Goal: Task Accomplishment & Management: Use online tool/utility

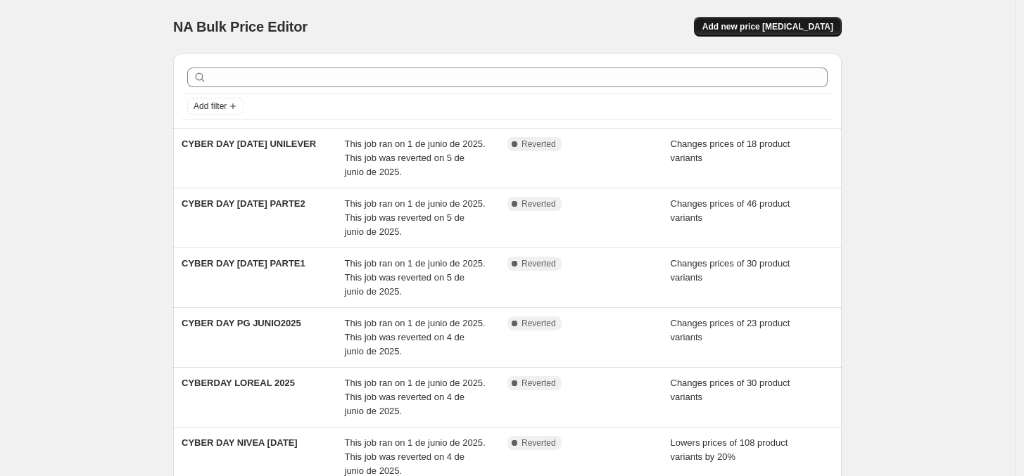
click at [789, 27] on span "Add new price [MEDICAL_DATA]" at bounding box center [767, 26] width 131 height 11
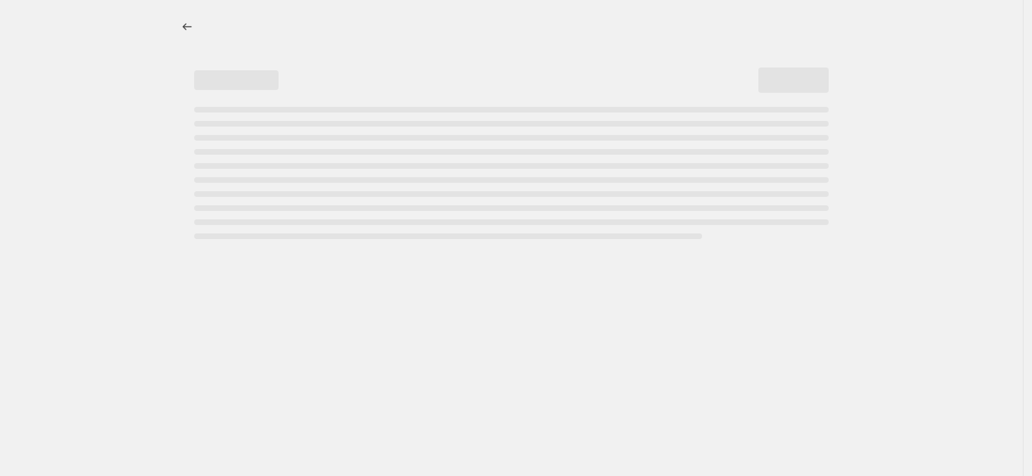
select select "percentage"
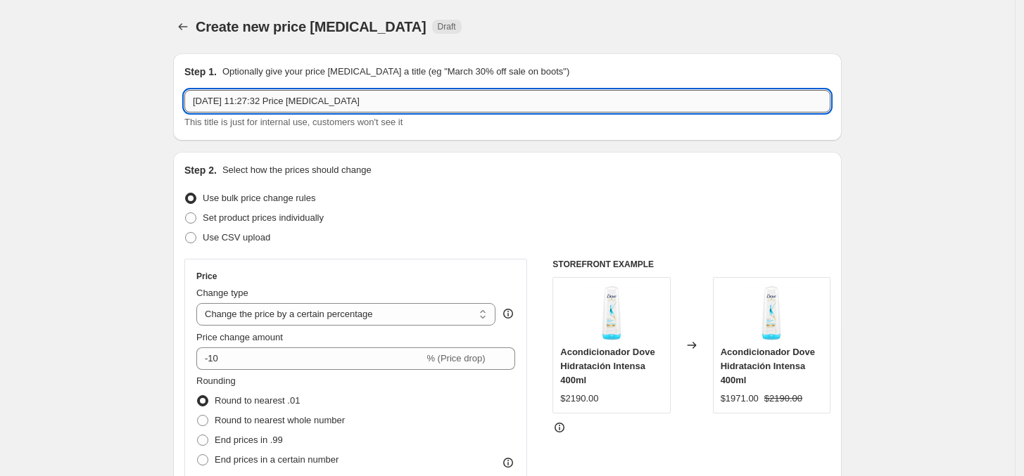
click at [388, 101] on input "[DATE] 11:27:32 Price [MEDICAL_DATA]" at bounding box center [507, 101] width 646 height 23
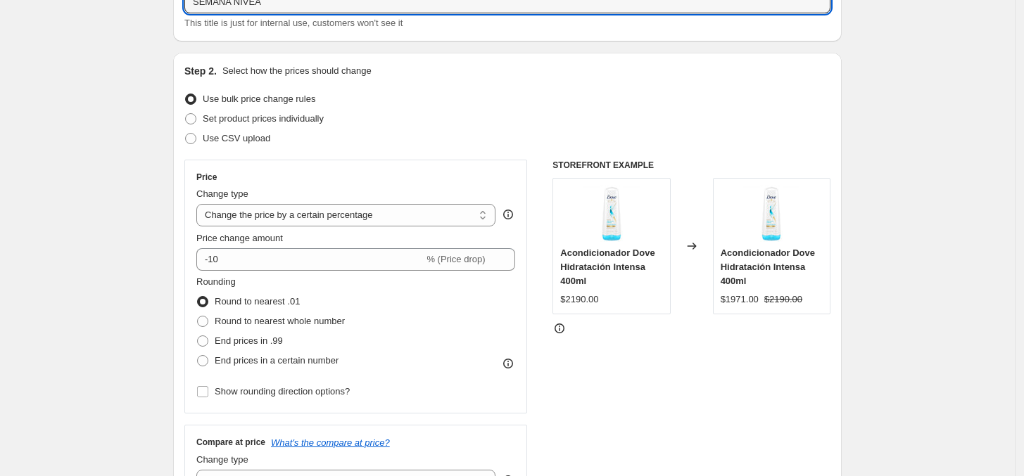
scroll to position [89, 0]
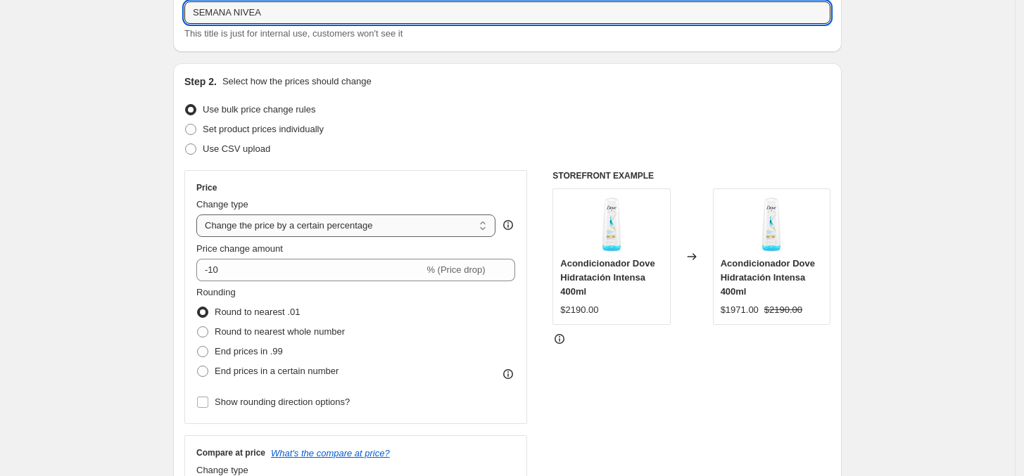
type input "SEMANA NIVEA"
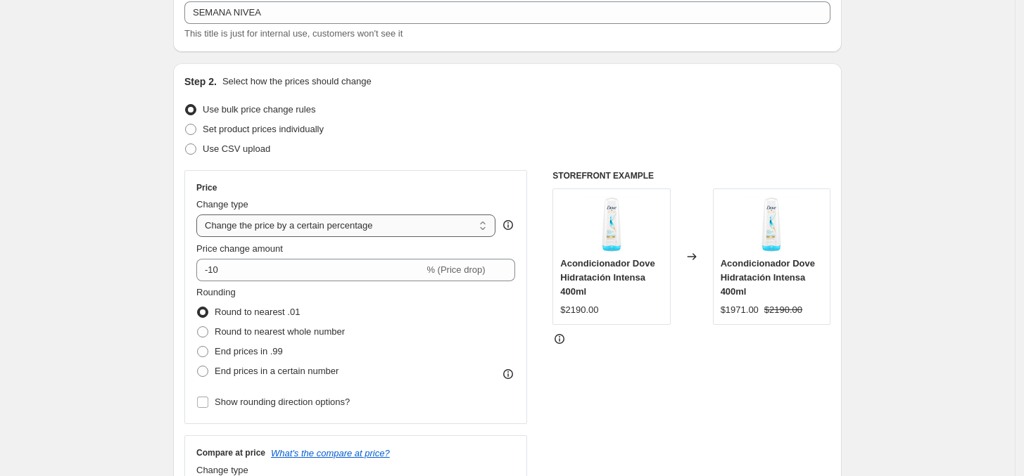
click at [484, 232] on select "Change the price to a certain amount Change the price by a certain amount Chang…" at bounding box center [345, 226] width 299 height 23
click at [201, 215] on select "Change the price to a certain amount Change the price by a certain amount Chang…" at bounding box center [345, 226] width 299 height 23
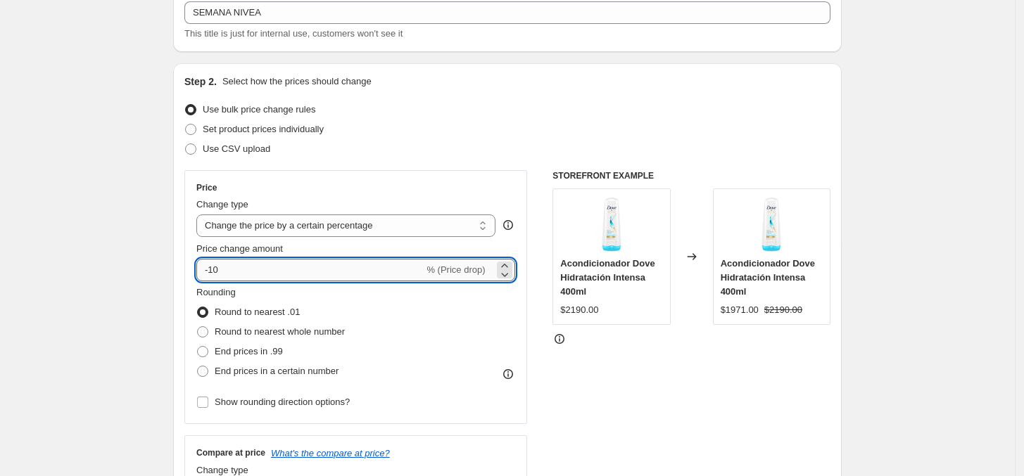
click at [259, 271] on input "-10" at bounding box center [309, 270] width 227 height 23
type input "-1"
type input "-4"
type input "-30"
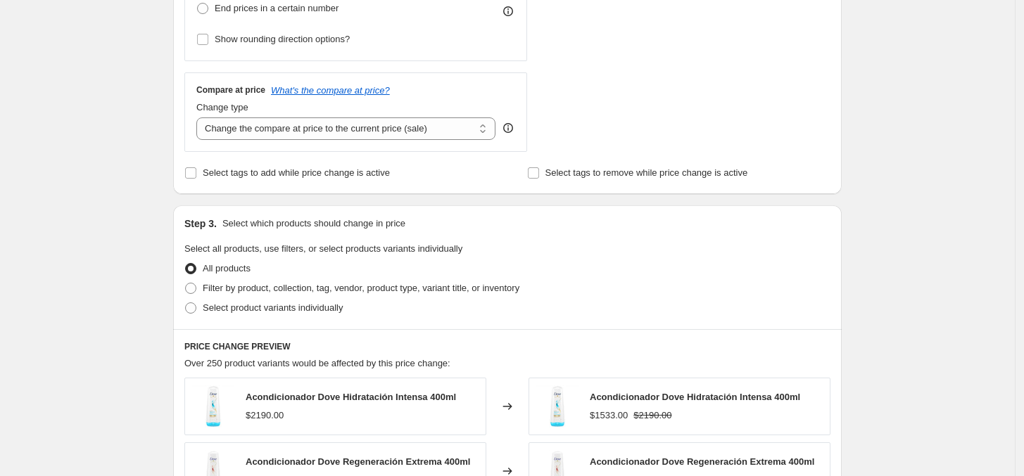
scroll to position [465, 0]
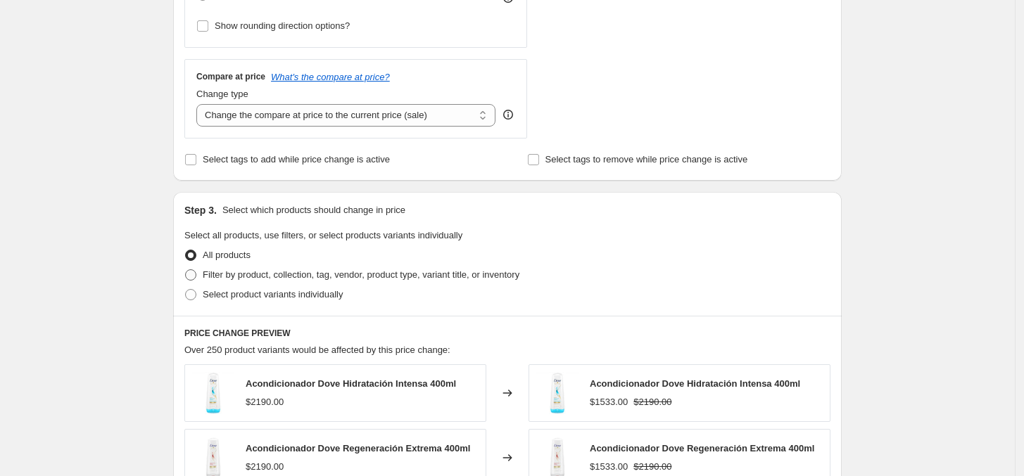
click at [196, 275] on span at bounding box center [190, 274] width 11 height 11
click at [186, 270] on input "Filter by product, collection, tag, vendor, product type, variant title, or inv…" at bounding box center [185, 269] width 1 height 1
radio input "true"
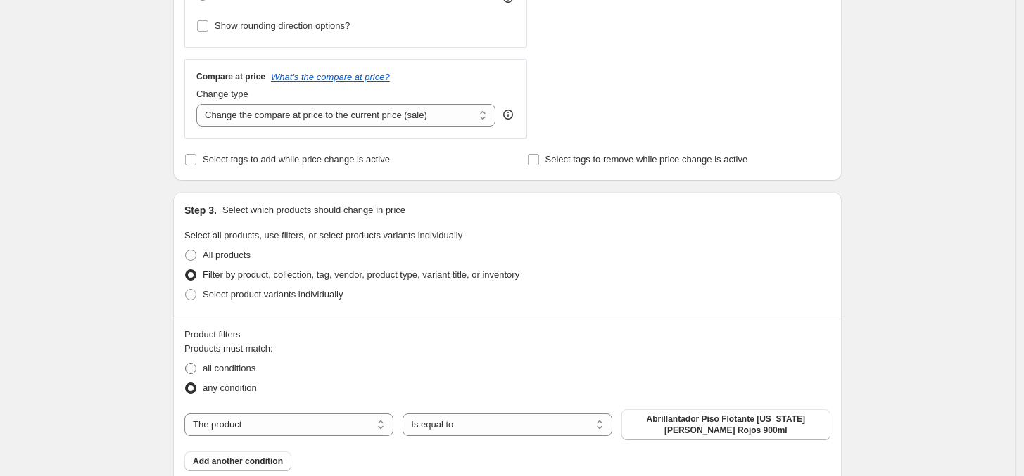
click at [195, 368] on span at bounding box center [190, 368] width 11 height 11
click at [186, 364] on input "all conditions" at bounding box center [185, 363] width 1 height 1
radio input "true"
click at [246, 459] on span "Add another condition" at bounding box center [238, 461] width 90 height 11
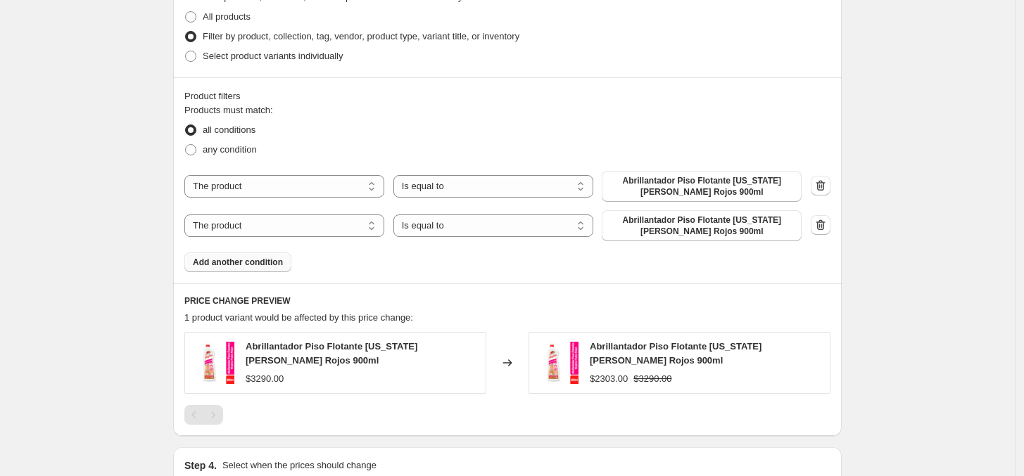
scroll to position [726, 0]
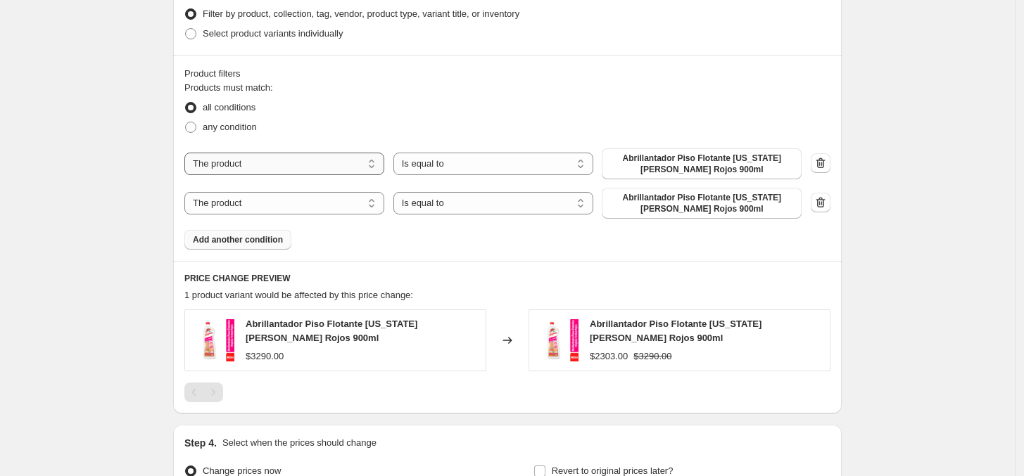
click at [364, 161] on select "The product The product's collection The product's tag The product's vendor The…" at bounding box center [284, 164] width 200 height 23
select select "vendor"
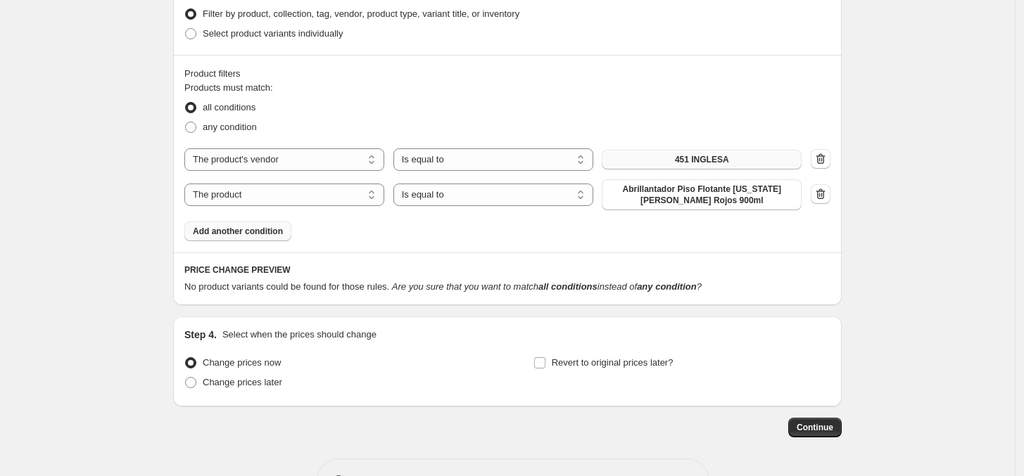
click at [720, 165] on button "451 INGLESA" at bounding box center [702, 160] width 200 height 20
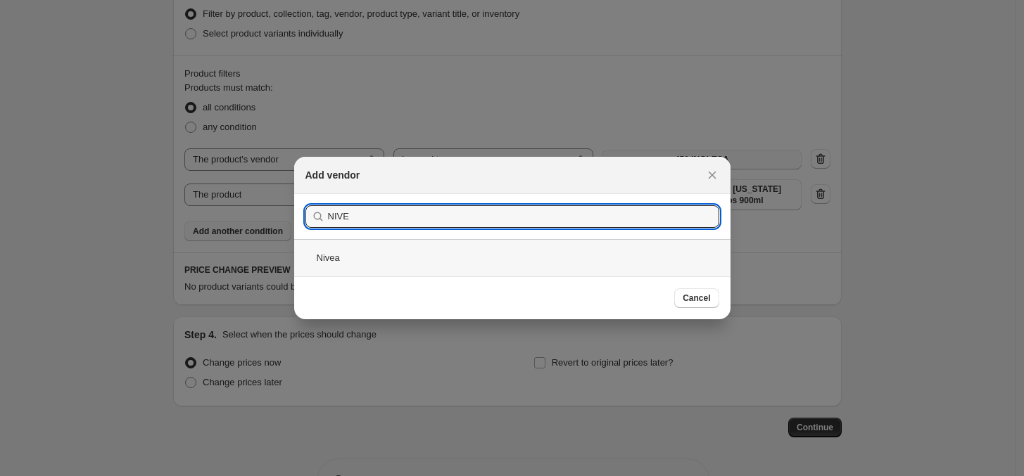
type input "NIVE"
click at [332, 269] on div "Nivea" at bounding box center [512, 257] width 436 height 37
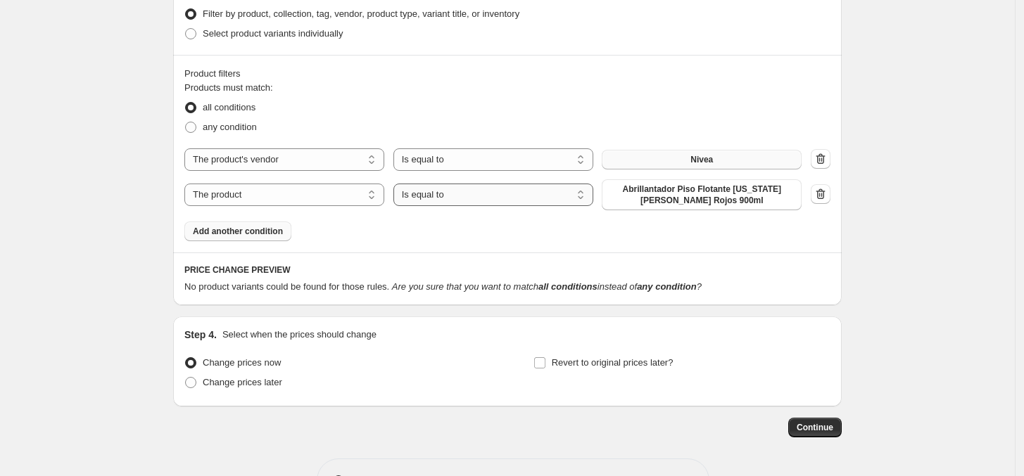
click at [454, 189] on select "Is equal to Is not equal to" at bounding box center [493, 195] width 200 height 23
select select "not_equal"
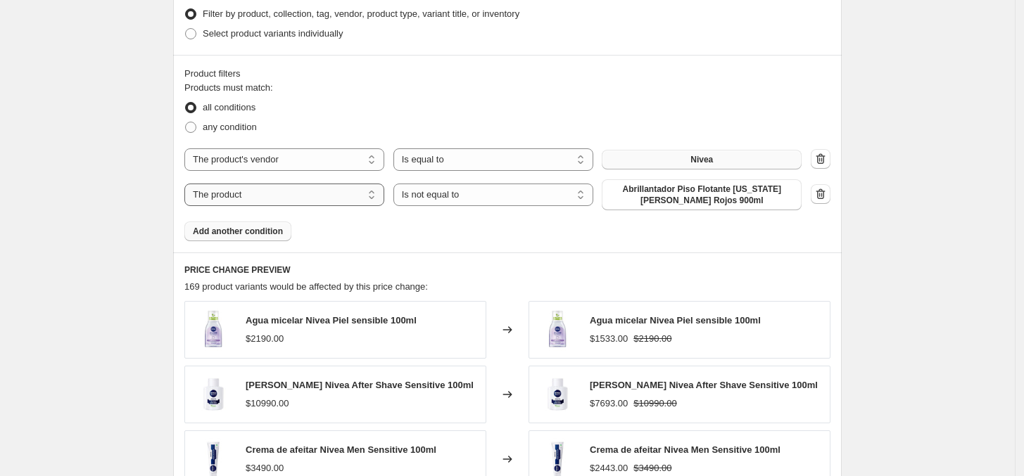
click at [367, 199] on select "The product The product's collection The product's tag The product's vendor The…" at bounding box center [284, 195] width 200 height 23
select select "title"
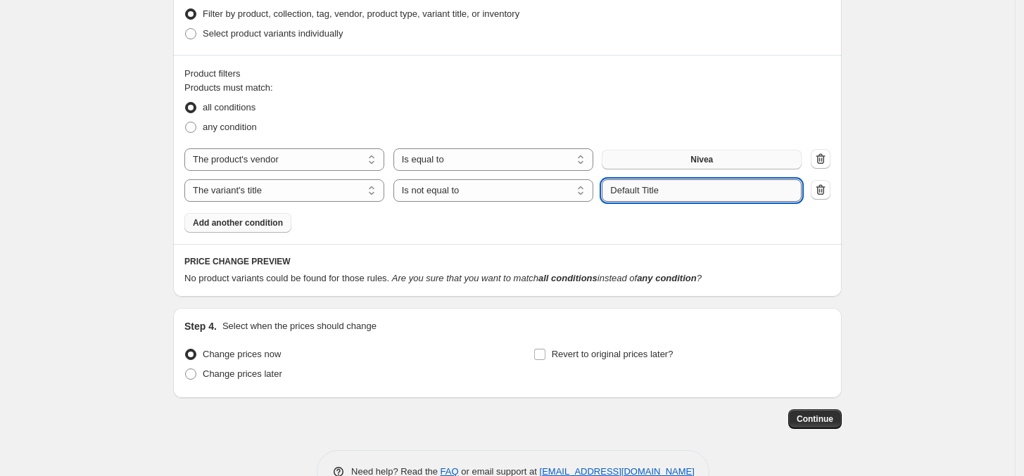
click at [693, 200] on input "Default Title" at bounding box center [702, 190] width 200 height 23
type input "D"
type input "desodorante"
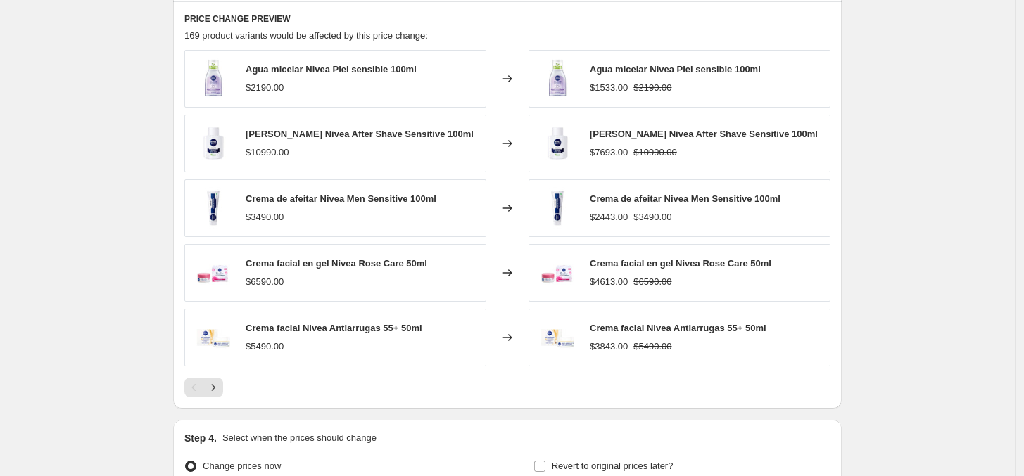
scroll to position [1123, 0]
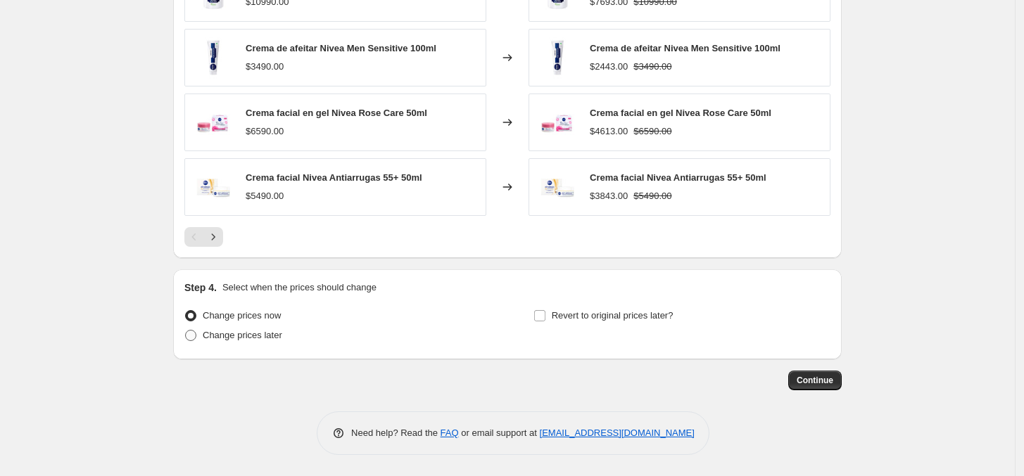
click at [194, 337] on span at bounding box center [190, 335] width 11 height 11
click at [186, 331] on input "Change prices later" at bounding box center [185, 330] width 1 height 1
radio input "true"
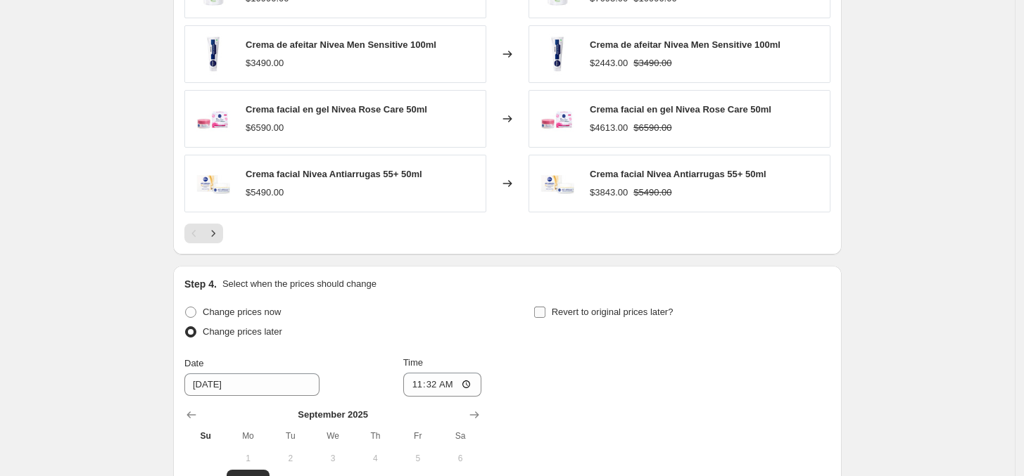
click at [550, 317] on label "Revert to original prices later?" at bounding box center [603, 313] width 140 height 20
click at [545, 317] on input "Revert to original prices later?" at bounding box center [539, 312] width 11 height 11
checkbox input "true"
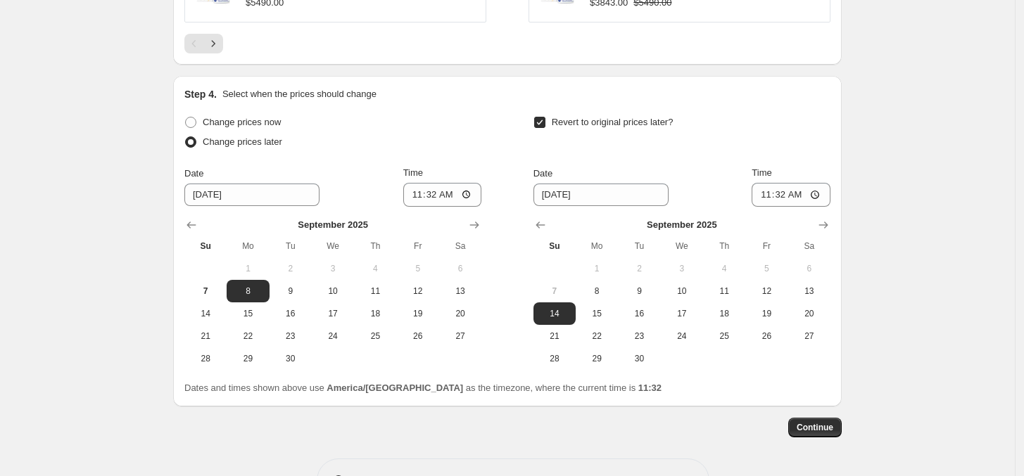
scroll to position [1363, 0]
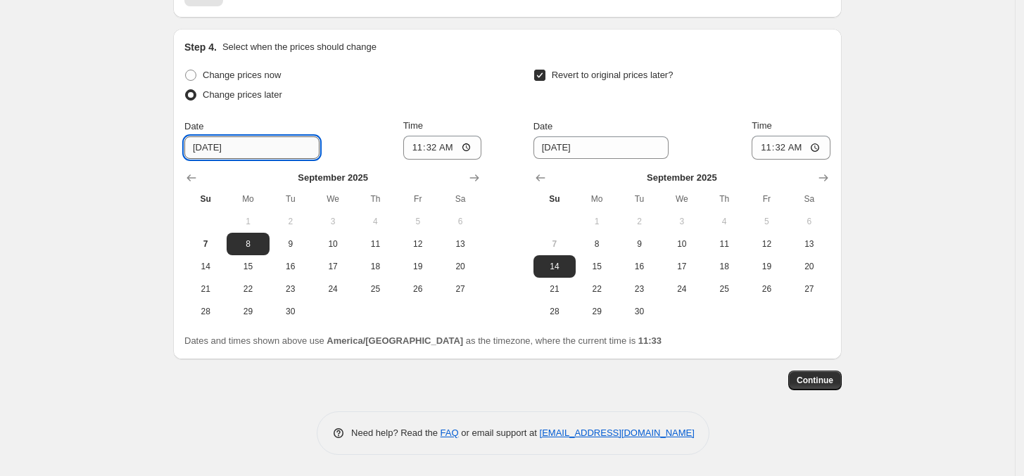
click at [248, 150] on input "[DATE]" at bounding box center [251, 147] width 135 height 23
click at [219, 248] on span "7" at bounding box center [205, 243] width 31 height 11
type input "[DATE]"
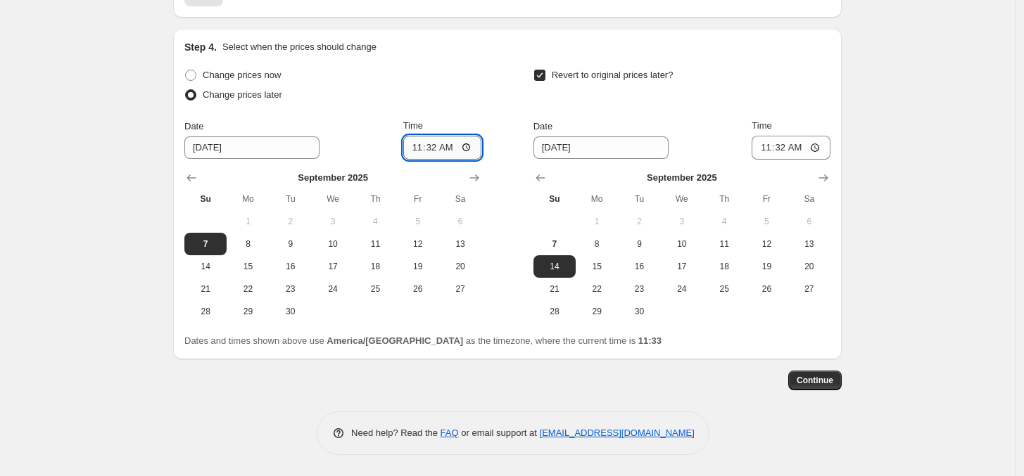
click at [440, 141] on input "11:32" at bounding box center [442, 148] width 79 height 24
click at [478, 145] on input "11:32" at bounding box center [442, 148] width 79 height 24
click at [471, 144] on input "11:32" at bounding box center [442, 148] width 79 height 24
type input "20:00"
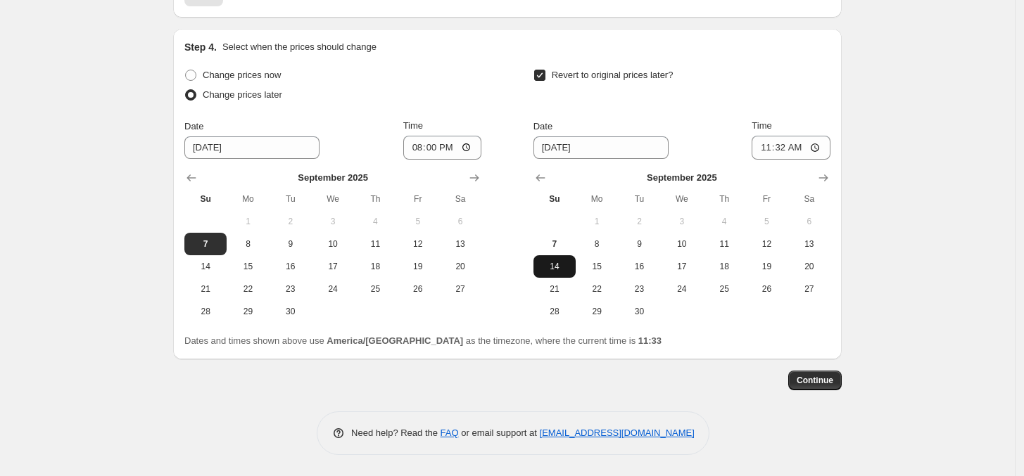
click at [560, 269] on span "14" at bounding box center [554, 266] width 31 height 11
click at [809, 151] on input "11:32" at bounding box center [790, 148] width 79 height 24
click at [787, 143] on input "11:32" at bounding box center [790, 148] width 79 height 24
drag, startPoint x: 803, startPoint y: 146, endPoint x: 817, endPoint y: 147, distance: 13.4
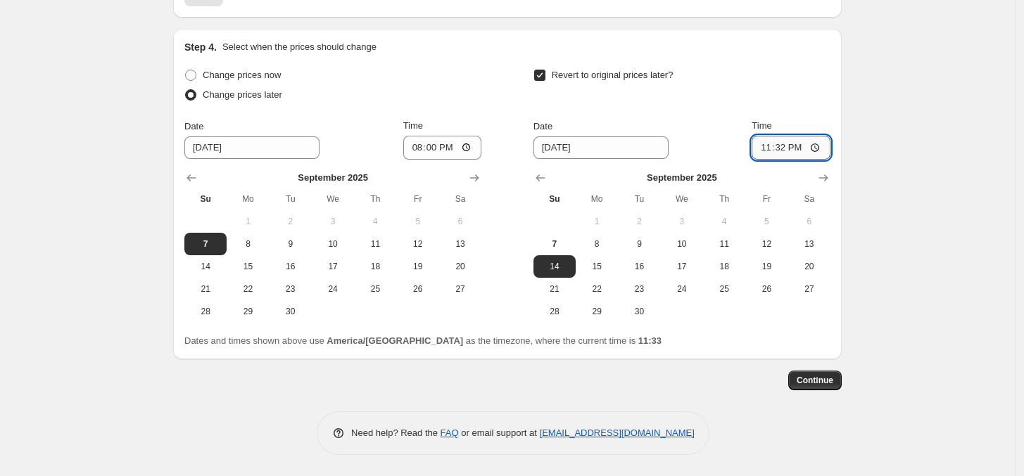
click at [817, 146] on input "23:32" at bounding box center [790, 148] width 79 height 24
type input "23:59"
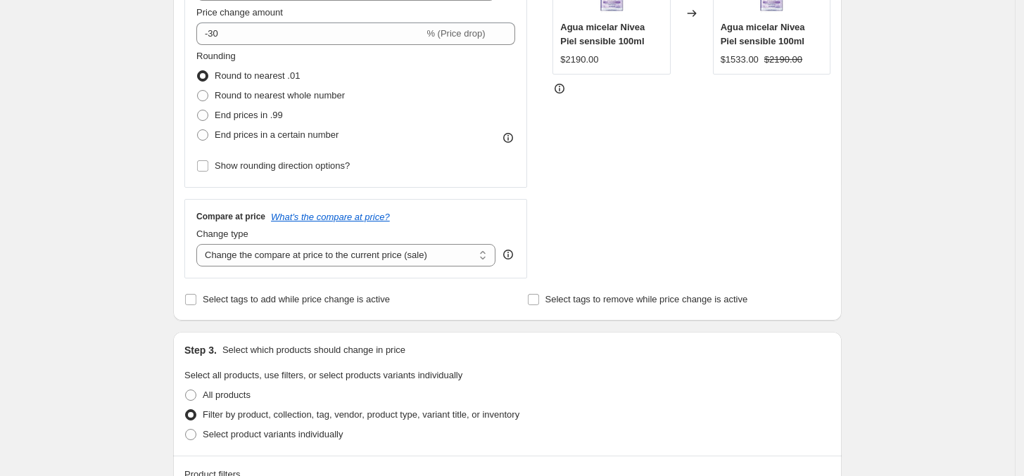
scroll to position [311, 0]
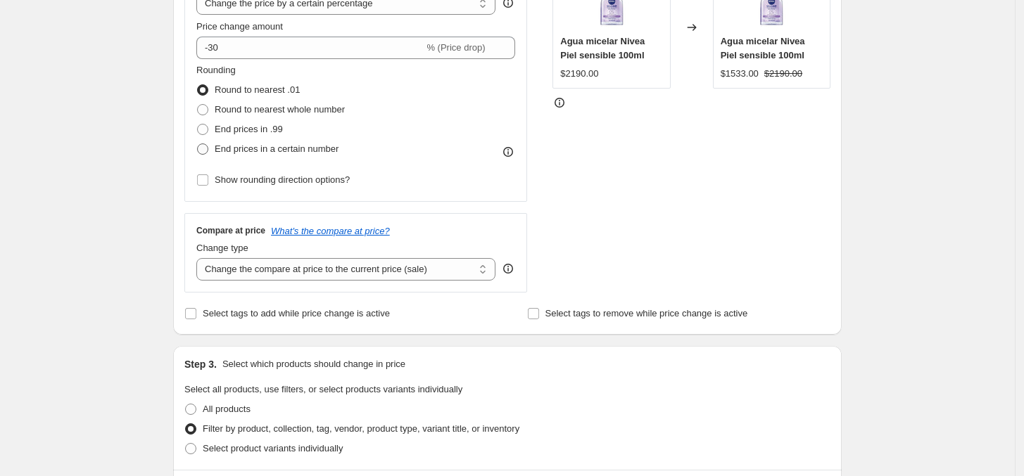
click at [208, 151] on span at bounding box center [202, 149] width 11 height 11
click at [198, 144] on input "End prices in a certain number" at bounding box center [197, 144] width 1 height 1
radio input "true"
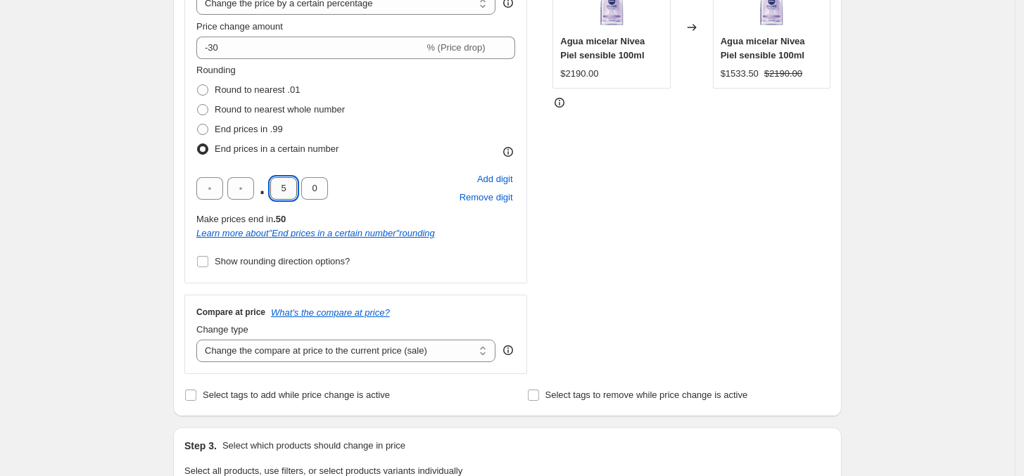
click at [291, 186] on input "5" at bounding box center [283, 188] width 27 height 23
type input "0"
click at [237, 186] on input "text" at bounding box center [240, 188] width 27 height 23
type input "0"
click at [679, 267] on div "STOREFRONT EXAMPLE Agua micelar Nivea Piel sensible 100ml $2190.00 Changed to A…" at bounding box center [691, 161] width 278 height 426
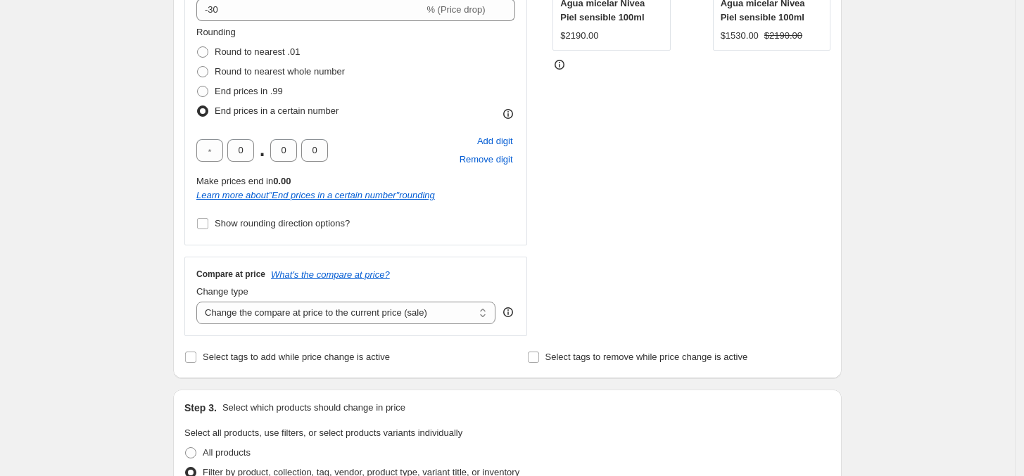
scroll to position [345, 0]
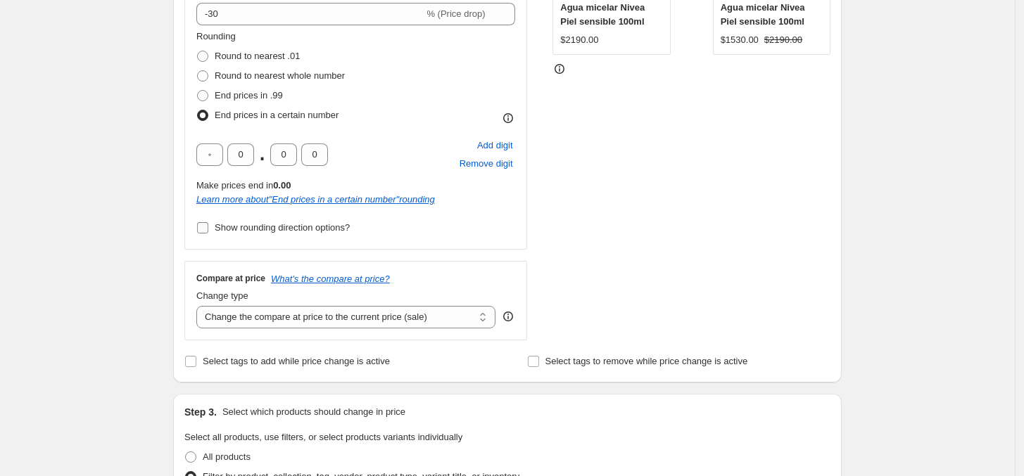
click at [208, 229] on input "Show rounding direction options?" at bounding box center [202, 227] width 11 height 11
checkbox input "true"
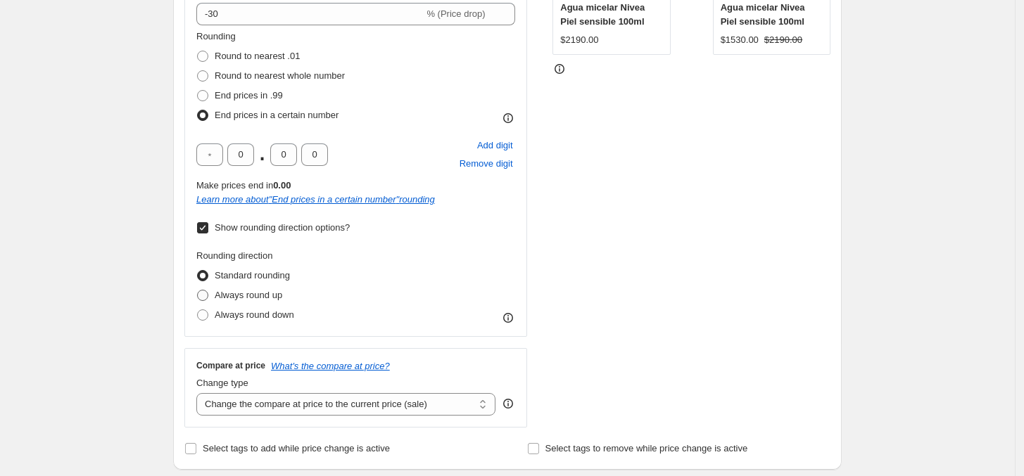
click at [202, 296] on span at bounding box center [202, 295] width 11 height 11
click at [198, 291] on input "Always round up" at bounding box center [197, 290] width 1 height 1
radio input "true"
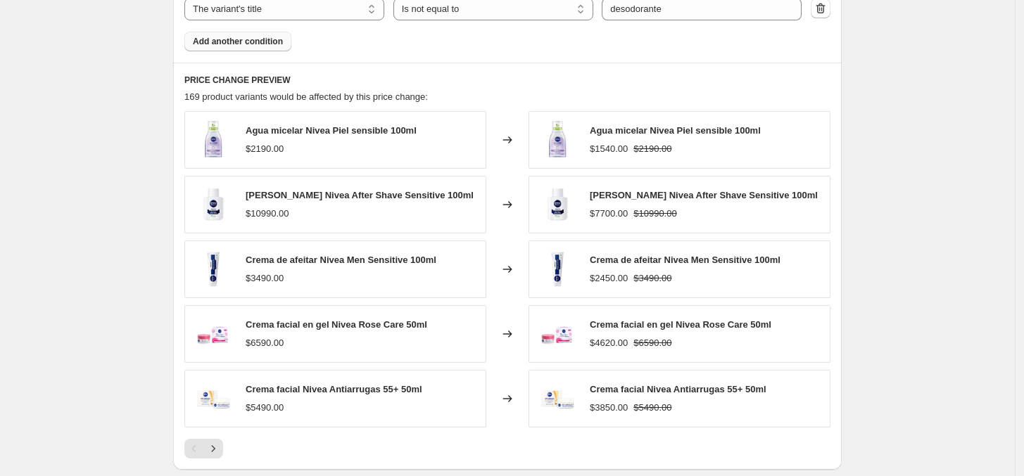
scroll to position [1115, 0]
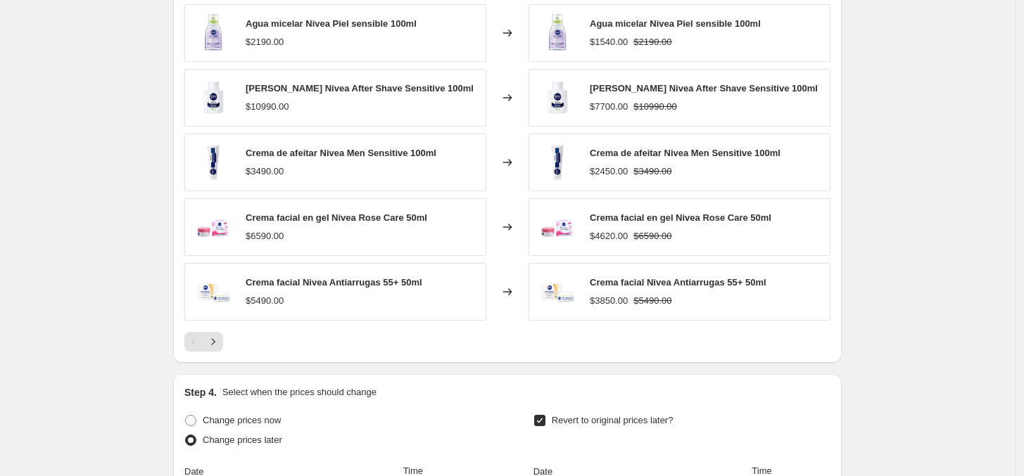
scroll to position [1214, 0]
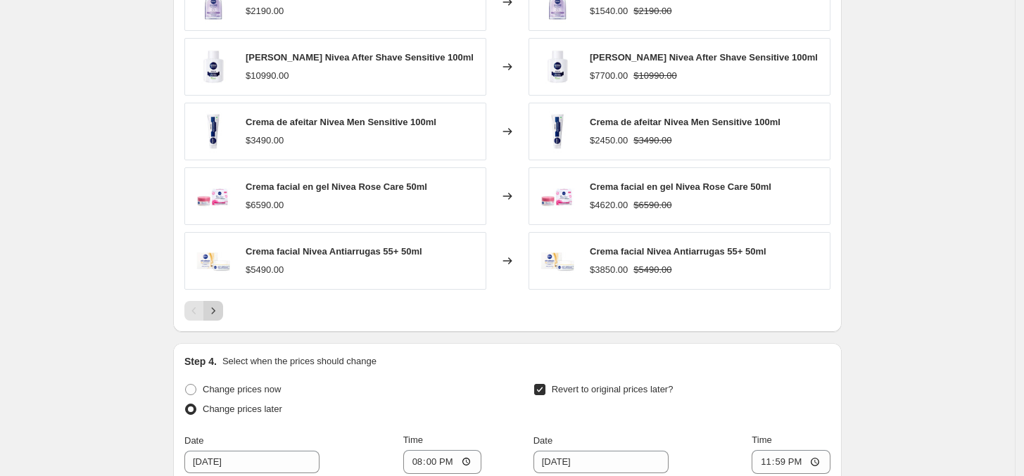
click at [220, 312] on icon "Next" at bounding box center [213, 311] width 14 height 14
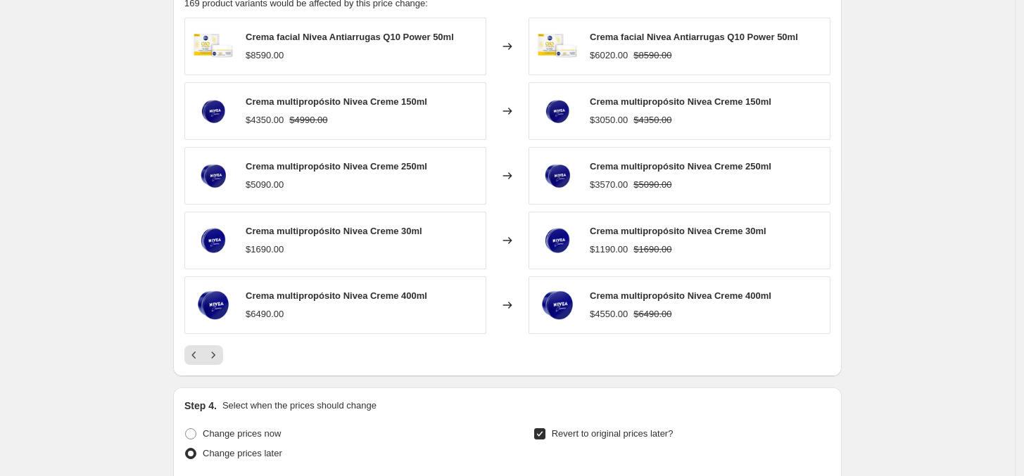
scroll to position [1166, 0]
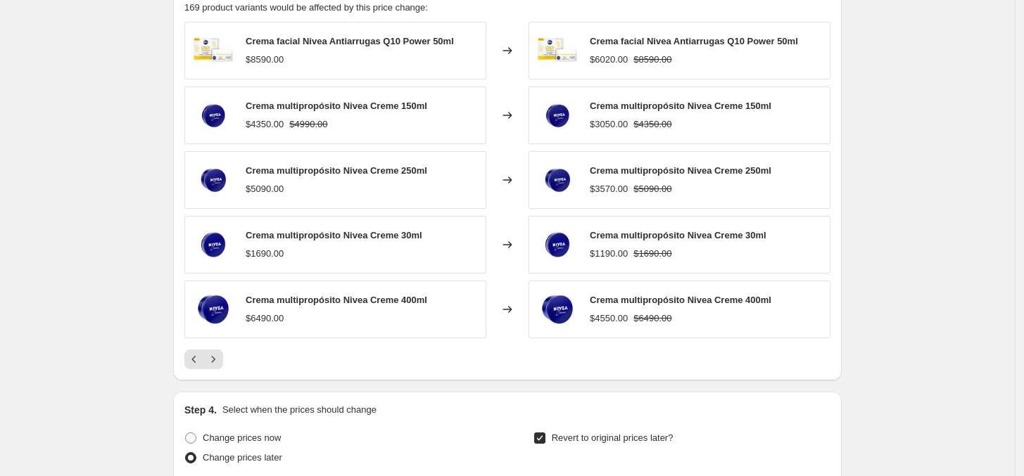
click at [220, 362] on icon "Next" at bounding box center [213, 359] width 14 height 14
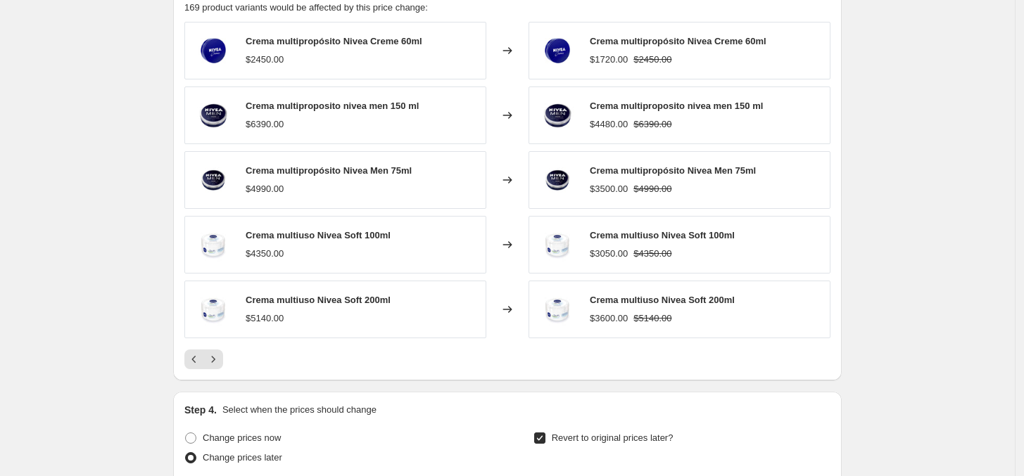
click at [220, 358] on icon "Next" at bounding box center [213, 359] width 14 height 14
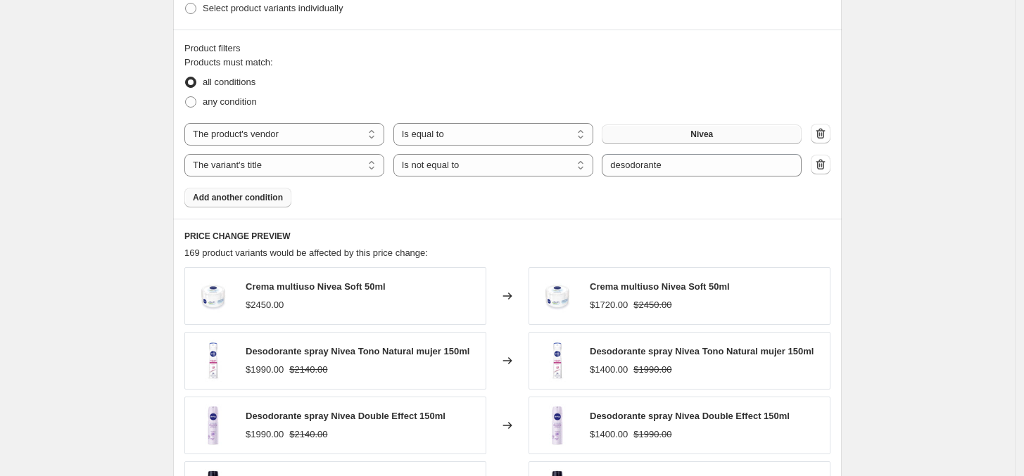
scroll to position [916, 0]
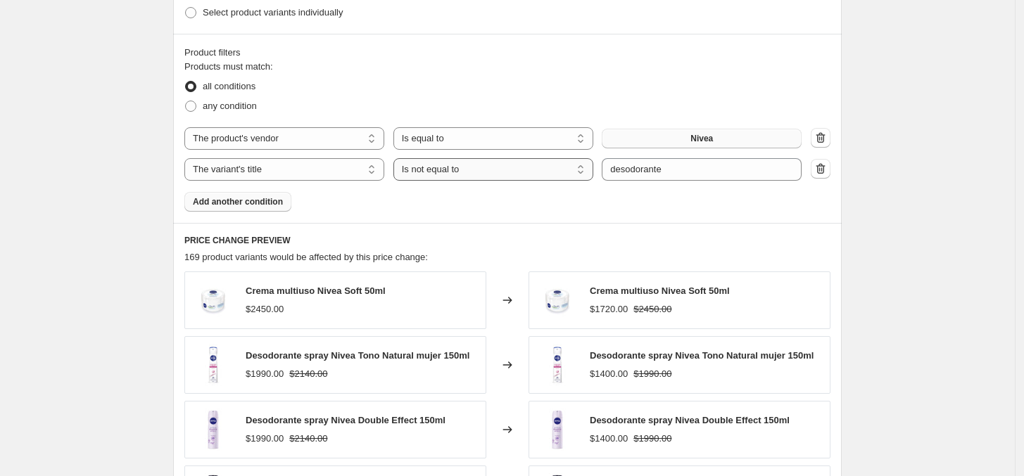
click at [447, 180] on select "Is equal to Is not equal to Contains" at bounding box center [493, 169] width 200 height 23
click at [397, 158] on select "Is equal to Is not equal to Contains" at bounding box center [493, 169] width 200 height 23
click at [369, 168] on select "The product The product's collection The product's tag The product's vendor The…" at bounding box center [284, 169] width 200 height 23
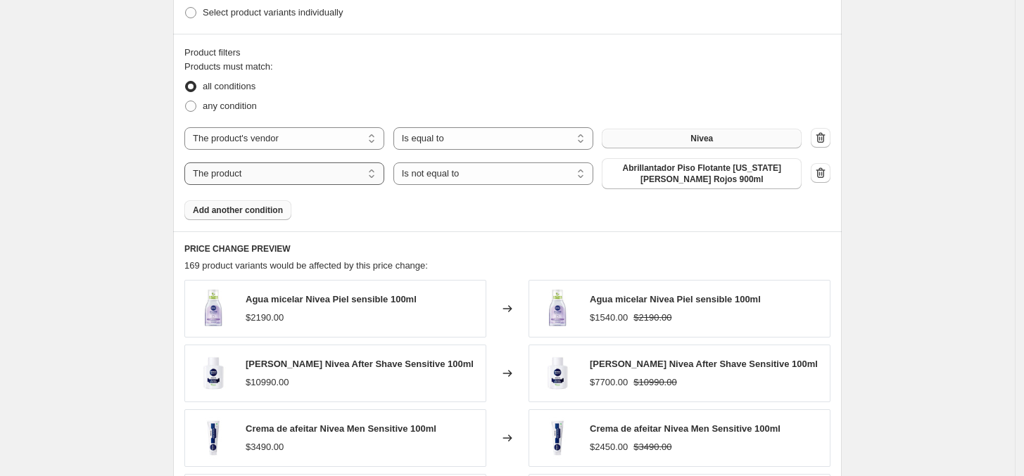
click at [369, 179] on select "The product The product's collection The product's tag The product's vendor The…" at bounding box center [284, 174] width 200 height 23
click at [491, 175] on select "Is equal to Is not equal to" at bounding box center [493, 174] width 200 height 23
click at [371, 170] on select "The product The product's collection The product's tag The product's vendor The…" at bounding box center [284, 174] width 200 height 23
select select "collection"
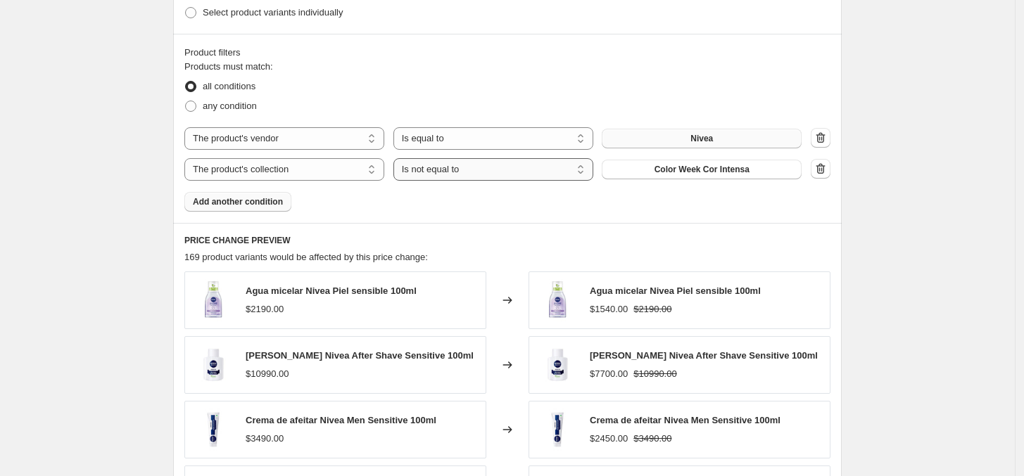
click at [540, 178] on select "Is equal to Is not equal to" at bounding box center [493, 169] width 200 height 23
click at [397, 158] on select "Is equal to Is not equal to" at bounding box center [493, 169] width 200 height 23
click at [689, 169] on span "Color Week Cor Intensa" at bounding box center [701, 169] width 95 height 11
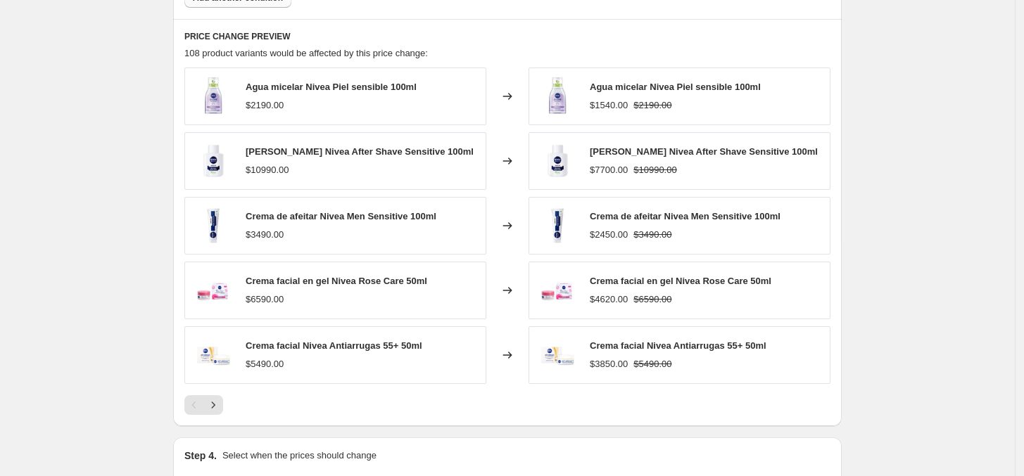
scroll to position [1112, 0]
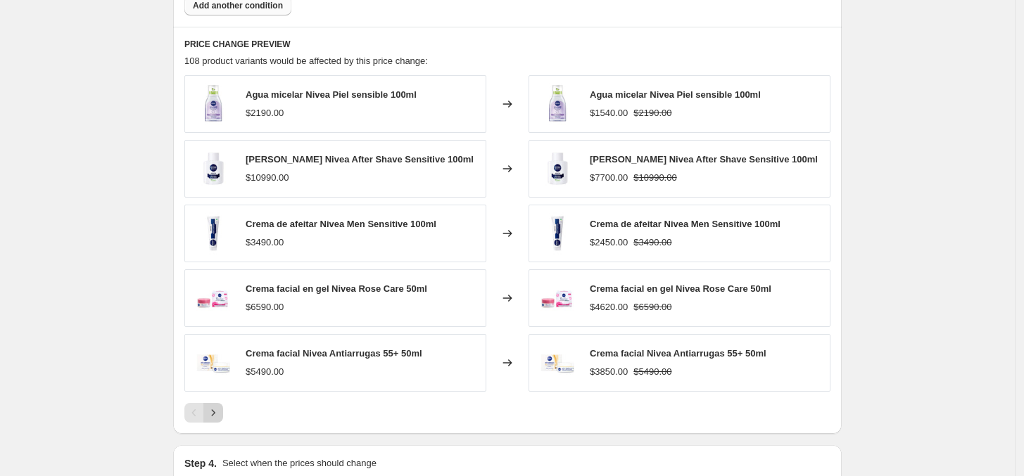
click at [215, 416] on icon "Next" at bounding box center [213, 413] width 14 height 14
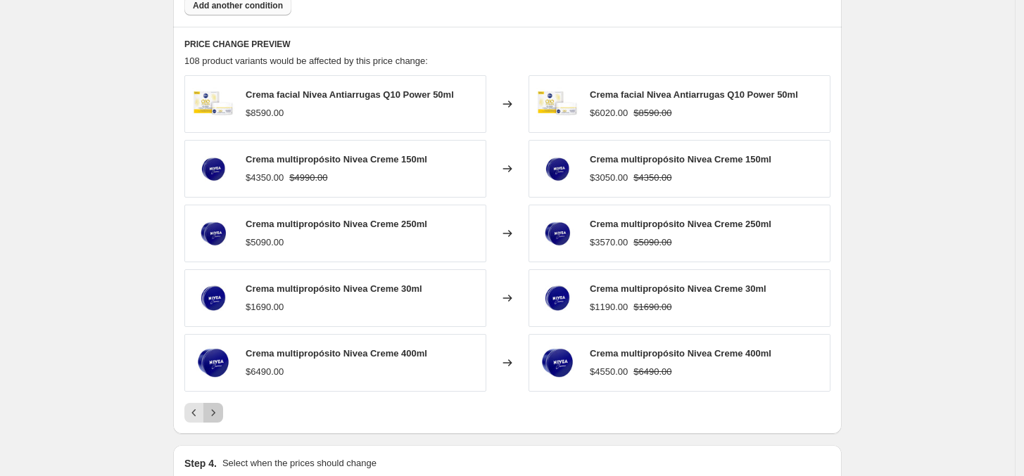
click at [215, 416] on icon "Next" at bounding box center [213, 413] width 14 height 14
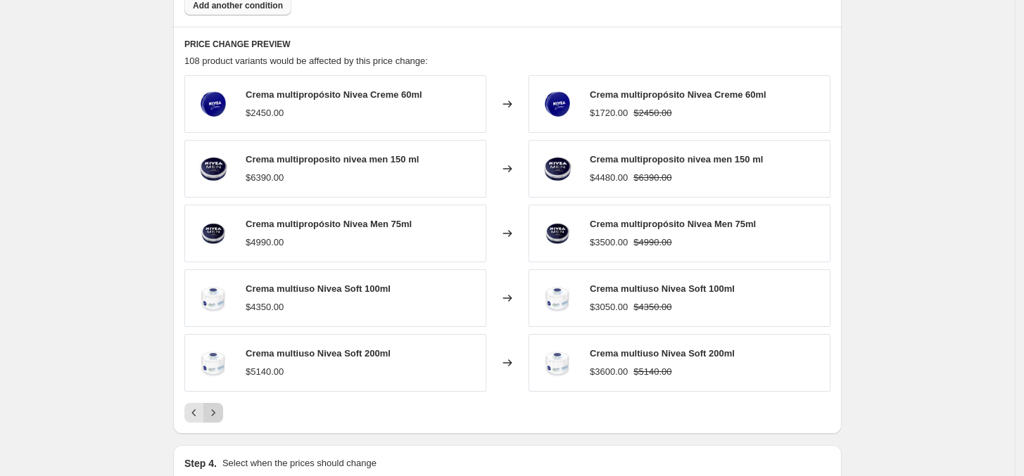
click at [215, 416] on icon "Next" at bounding box center [213, 413] width 14 height 14
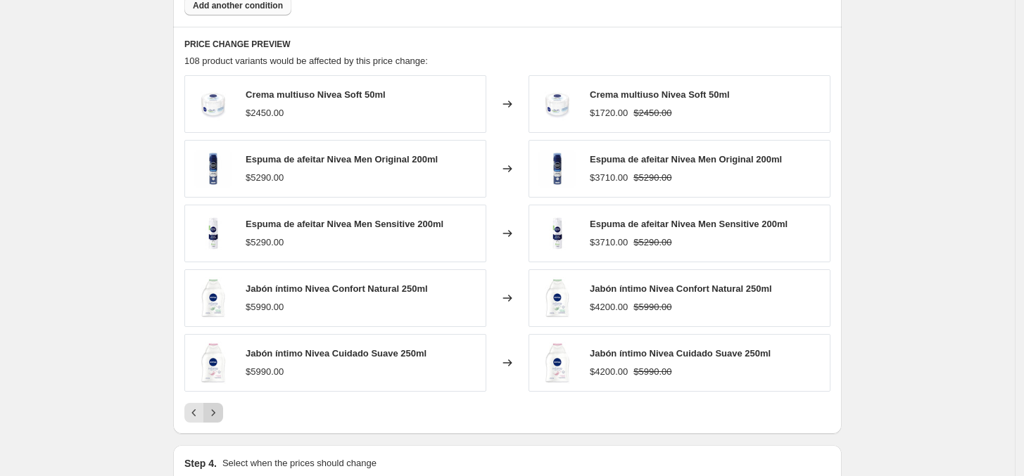
click at [215, 416] on icon "Next" at bounding box center [213, 413] width 14 height 14
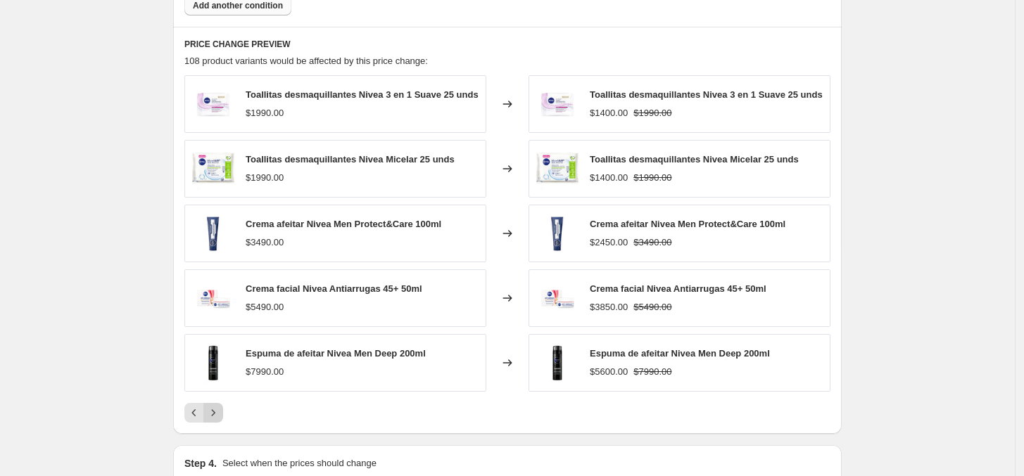
click at [215, 416] on icon "Next" at bounding box center [213, 413] width 14 height 14
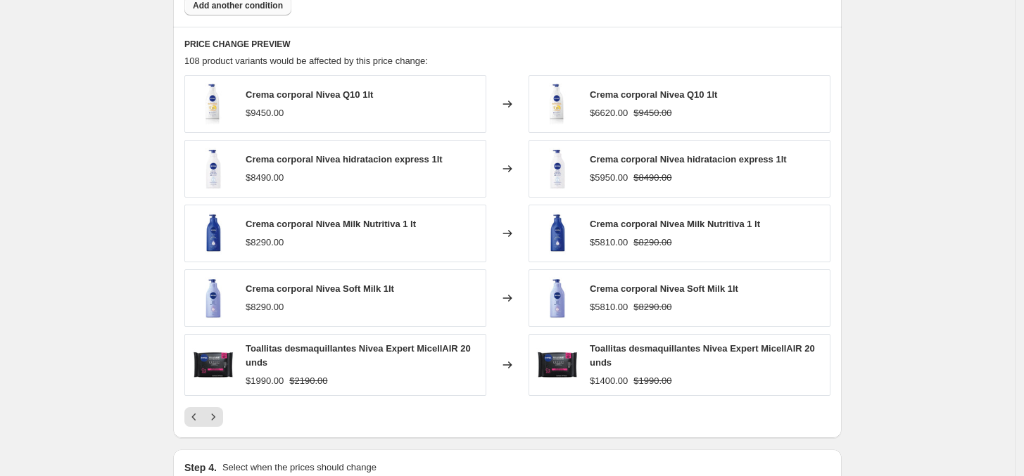
click at [215, 424] on icon "Next" at bounding box center [213, 417] width 14 height 14
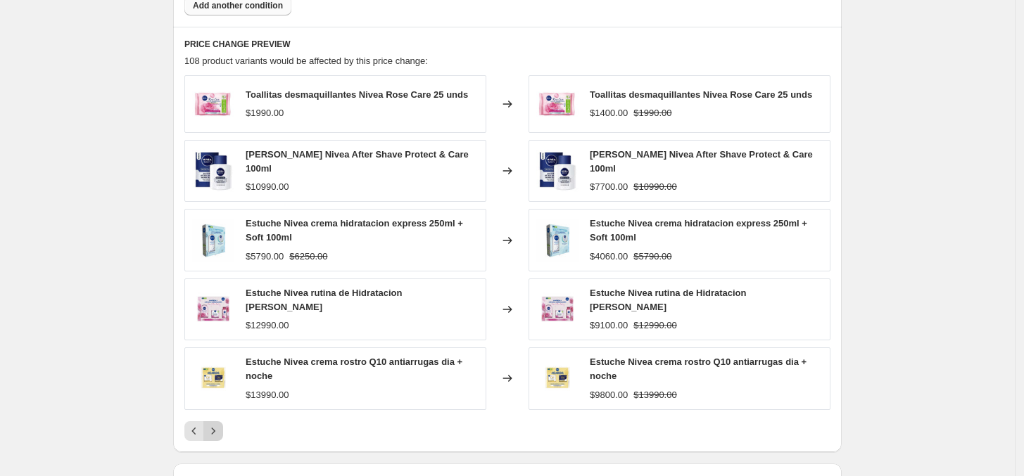
click at [215, 425] on icon "Next" at bounding box center [213, 431] width 14 height 14
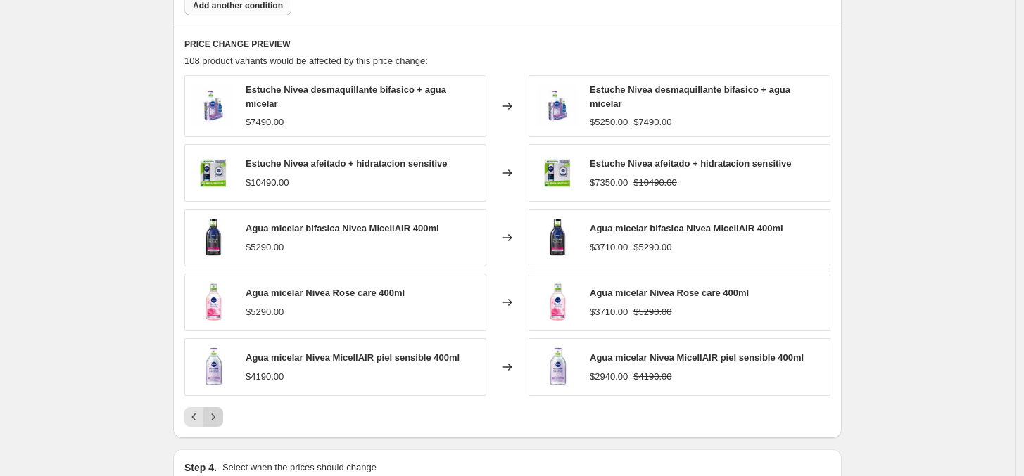
click at [215, 425] on button "Next" at bounding box center [213, 417] width 20 height 20
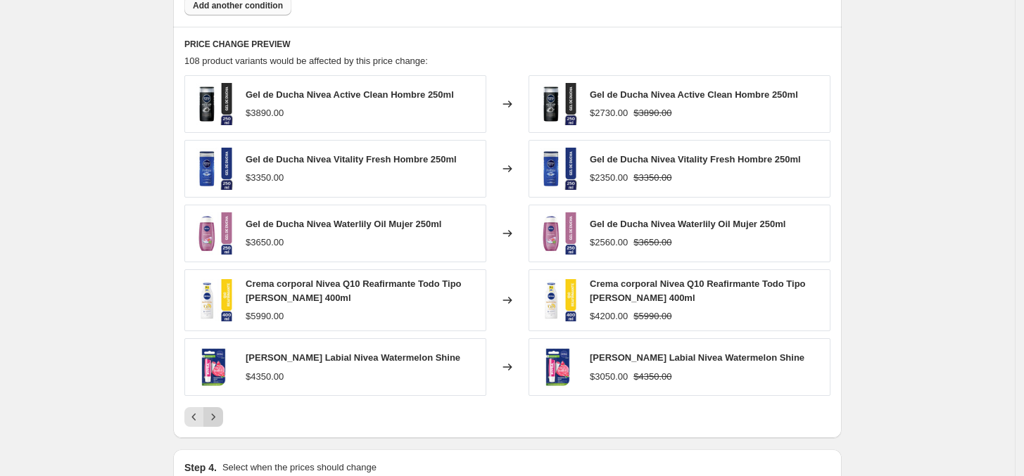
click at [215, 424] on icon "Next" at bounding box center [213, 417] width 14 height 14
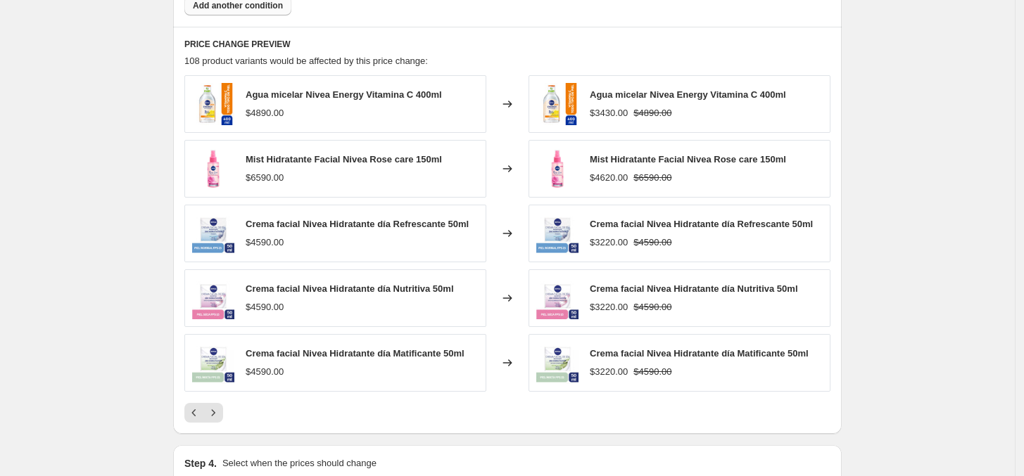
click at [223, 423] on button "Next" at bounding box center [213, 413] width 20 height 20
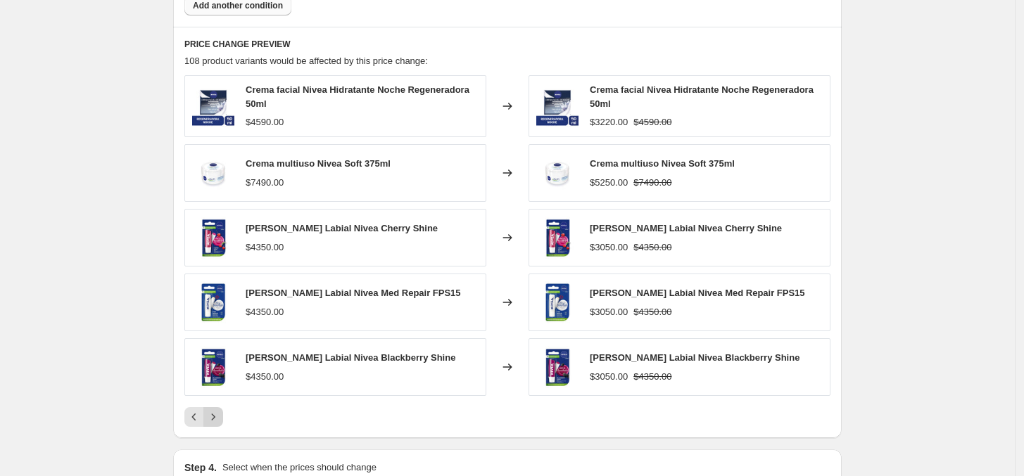
click at [220, 424] on icon "Next" at bounding box center [213, 417] width 14 height 14
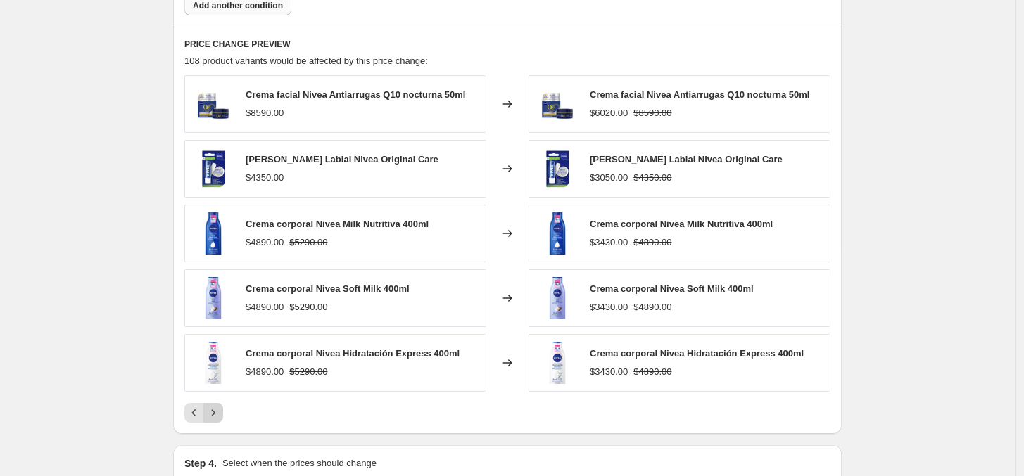
click at [223, 423] on button "Next" at bounding box center [213, 413] width 20 height 20
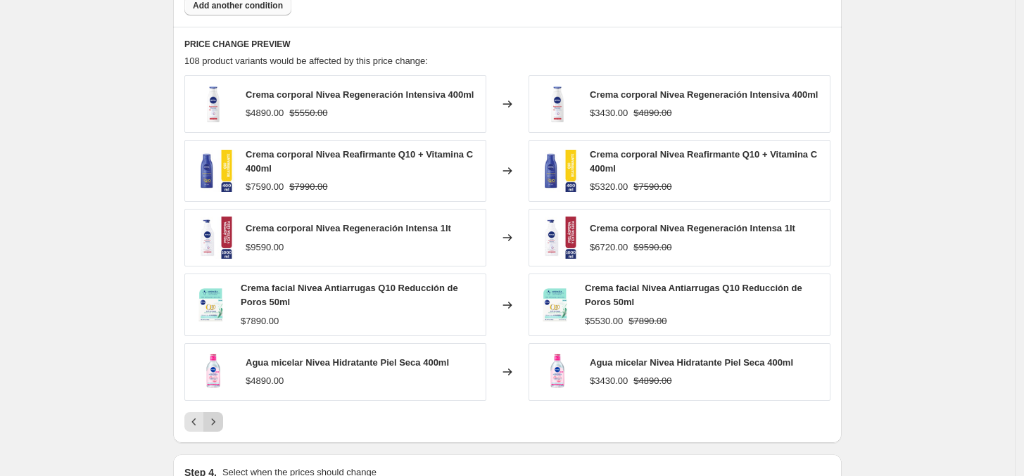
click at [220, 424] on icon "Next" at bounding box center [213, 422] width 14 height 14
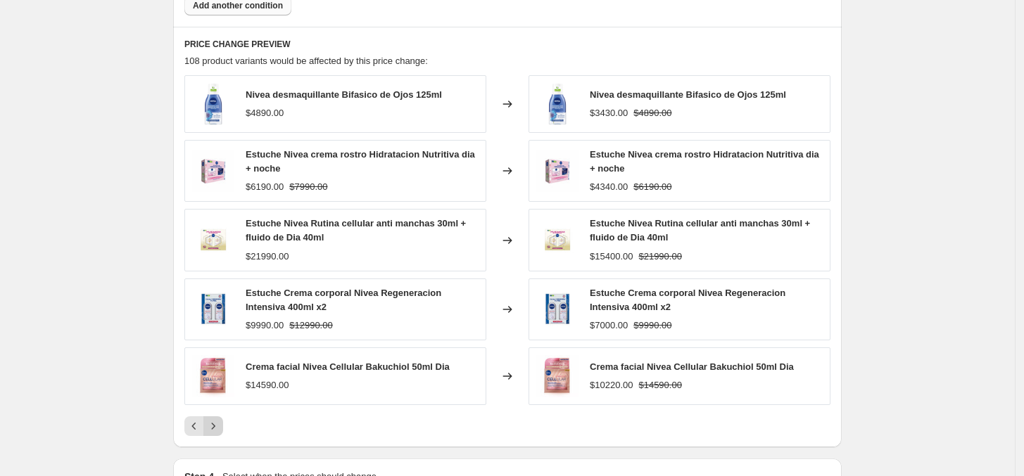
click at [220, 424] on icon "Next" at bounding box center [213, 426] width 14 height 14
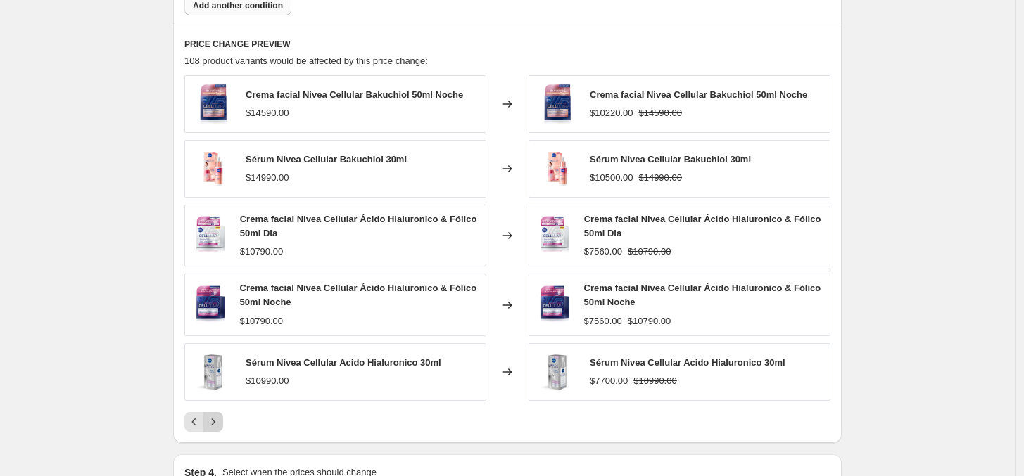
click at [220, 424] on icon "Next" at bounding box center [213, 422] width 14 height 14
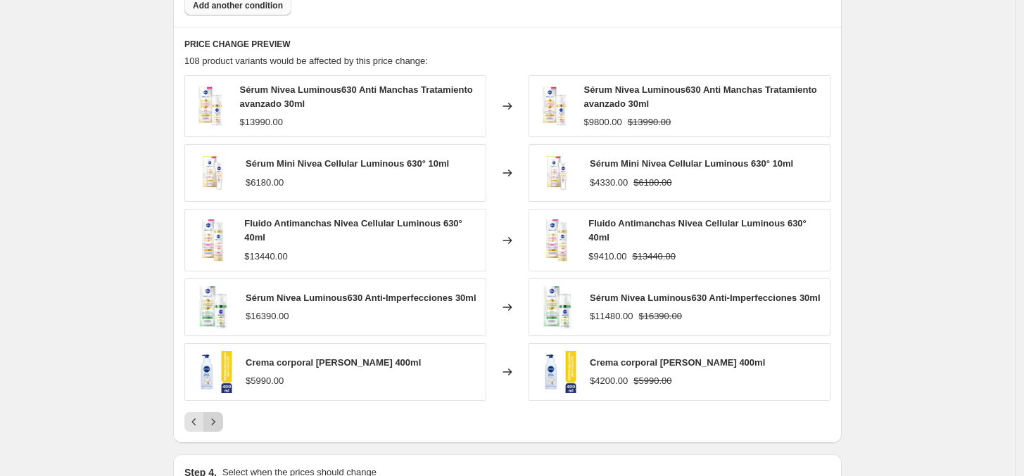
click at [220, 424] on icon "Next" at bounding box center [213, 422] width 14 height 14
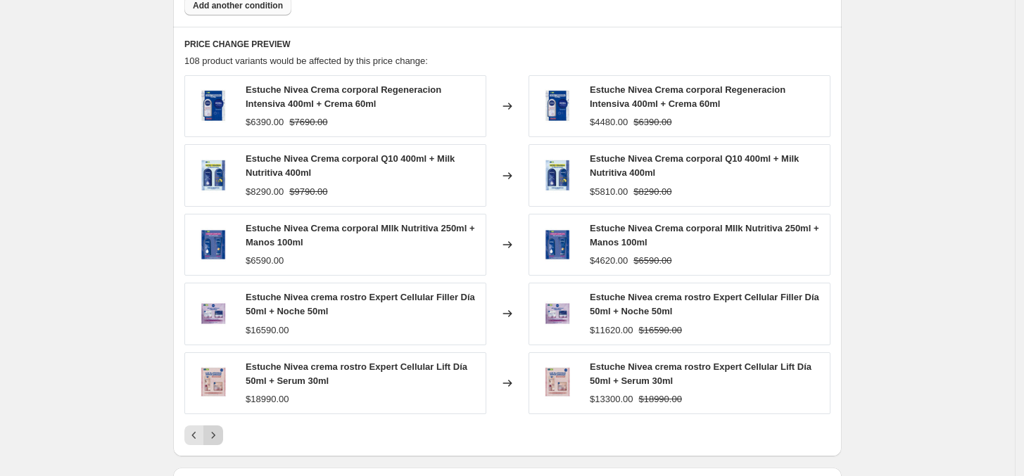
click at [223, 424] on div "Estuche Nivea Crema corporal Regeneracion Intensiva 400ml + Crema 60ml $6390.00…" at bounding box center [507, 260] width 646 height 370
click at [220, 435] on icon "Next" at bounding box center [213, 435] width 14 height 14
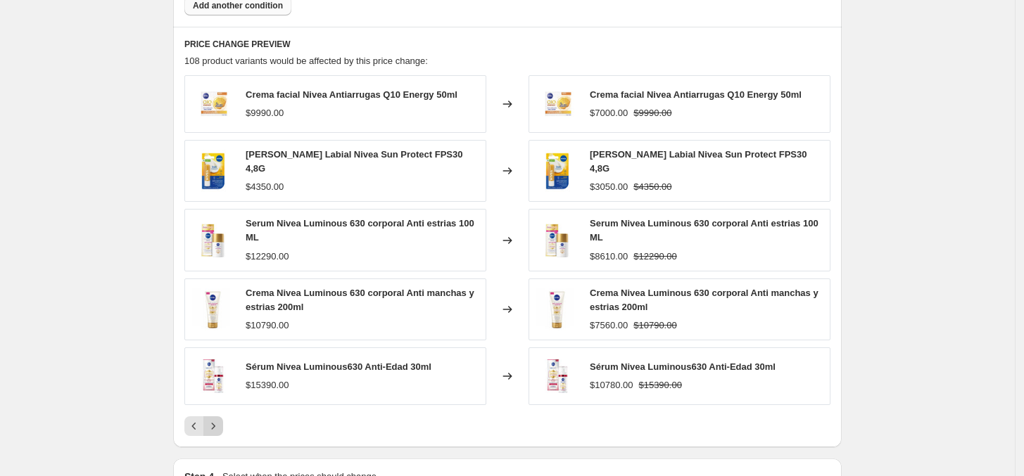
click at [222, 435] on div "PRICE CHANGE PREVIEW 108 product variants would be affected by this price chang…" at bounding box center [507, 237] width 668 height 421
click at [220, 424] on icon "Next" at bounding box center [213, 426] width 14 height 14
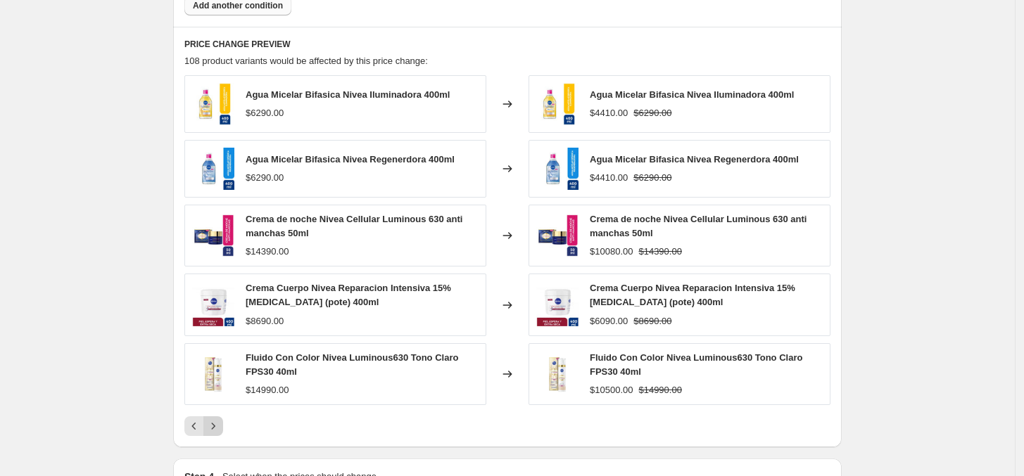
click at [220, 424] on icon "Next" at bounding box center [213, 426] width 14 height 14
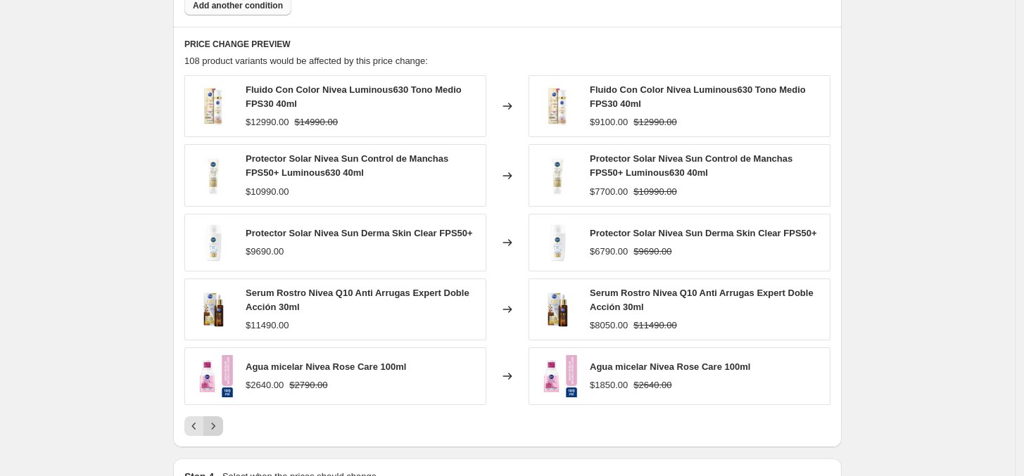
click at [220, 424] on icon "Next" at bounding box center [213, 426] width 14 height 14
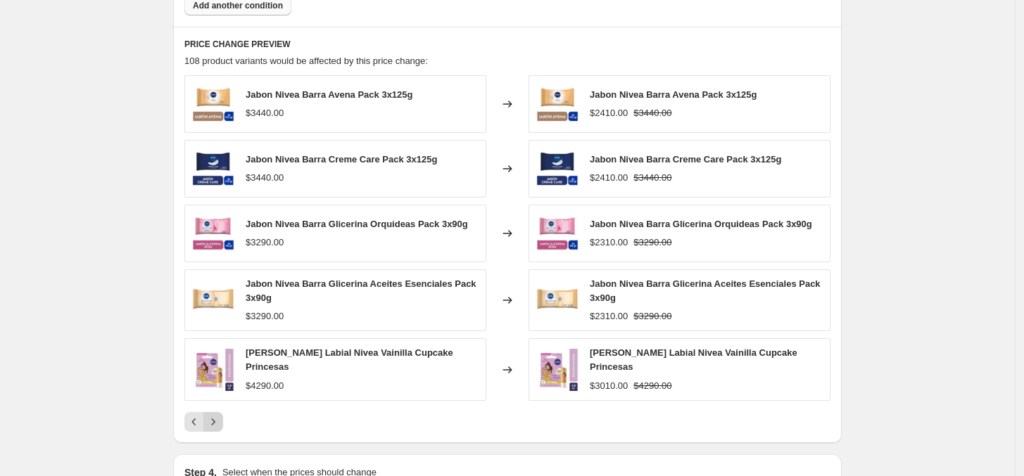
click at [220, 424] on icon "Next" at bounding box center [213, 422] width 14 height 14
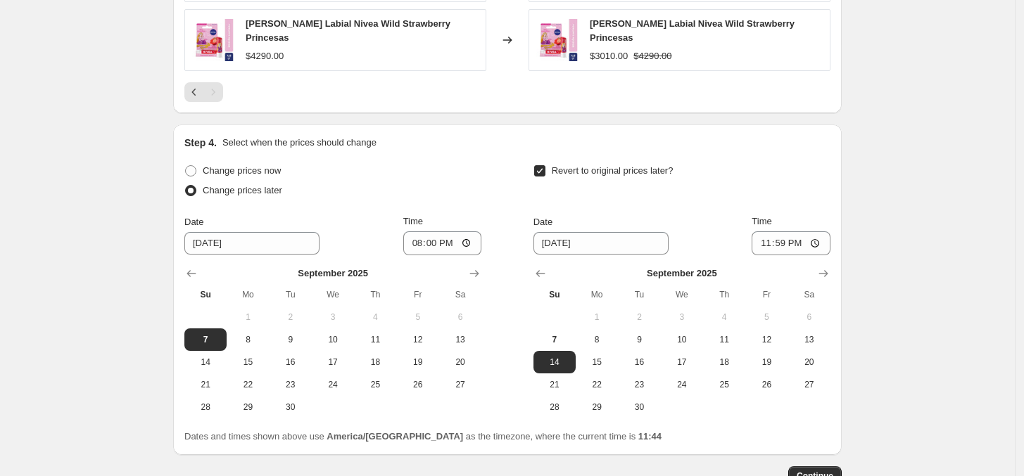
scroll to position [1401, 0]
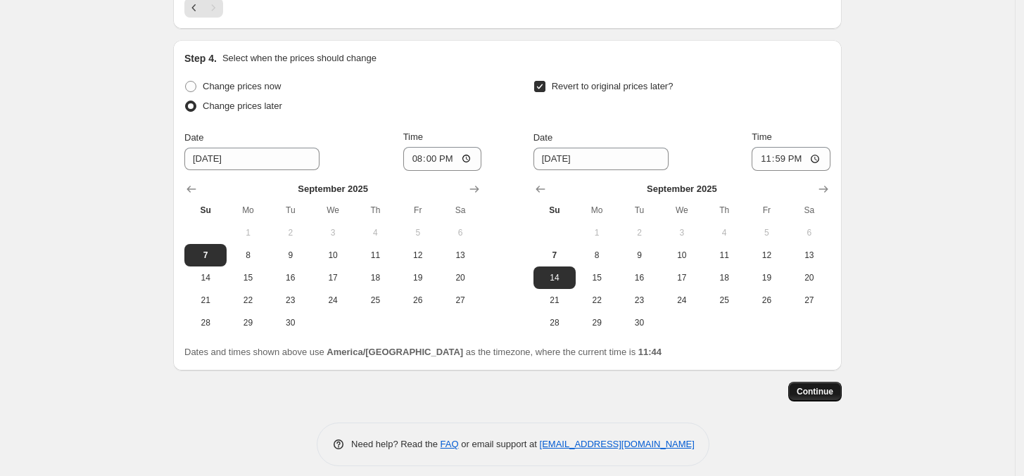
click at [825, 386] on span "Continue" at bounding box center [814, 391] width 37 height 11
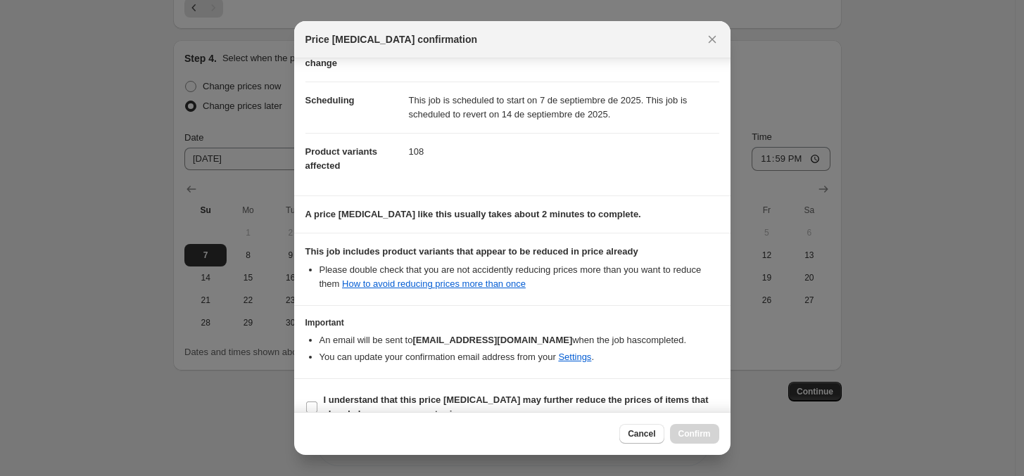
scroll to position [114, 0]
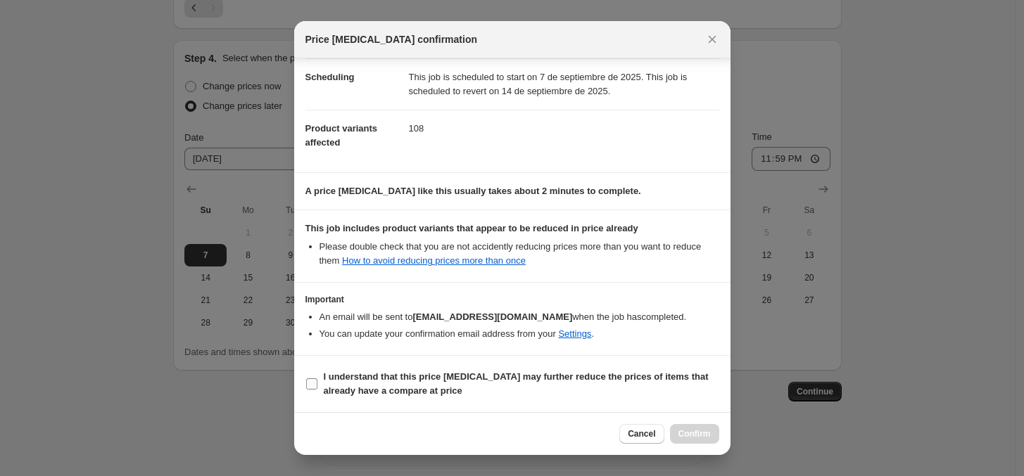
click at [310, 383] on input "I understand that this price [MEDICAL_DATA] may further reduce the prices of it…" at bounding box center [311, 383] width 11 height 11
checkbox input "true"
click at [711, 433] on button "Confirm" at bounding box center [694, 434] width 49 height 20
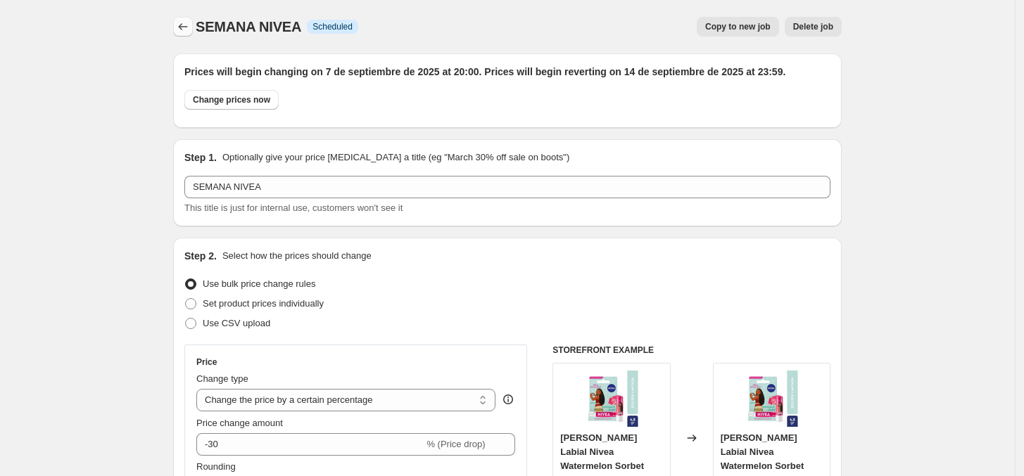
click at [190, 25] on icon "Price change jobs" at bounding box center [183, 27] width 14 height 14
